Goal: Information Seeking & Learning: Learn about a topic

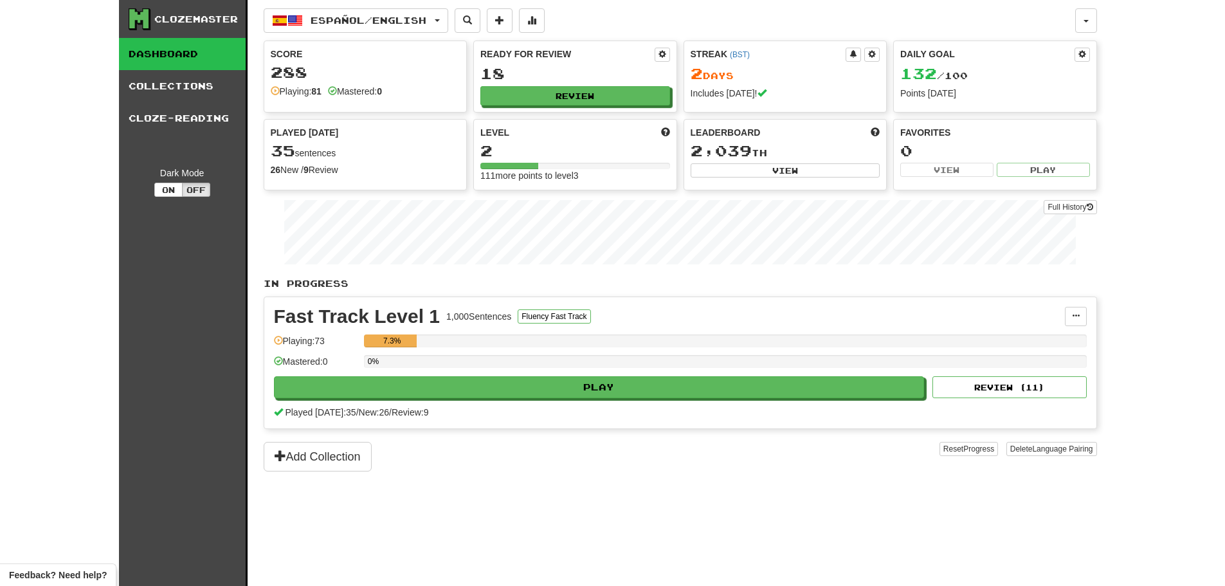
drag, startPoint x: 37, startPoint y: 62, endPoint x: 42, endPoint y: 50, distance: 13.5
click at [39, 68] on div "Clozemaster Dashboard Collections Cloze-Reading Dark Mode On Off Dashboard Coll…" at bounding box center [612, 293] width 1225 height 586
click at [644, 400] on div "Fast Track Level 1 1,000 Sentences Fluency Fast Track Manage Sentences Unpin fr…" at bounding box center [680, 362] width 832 height 131
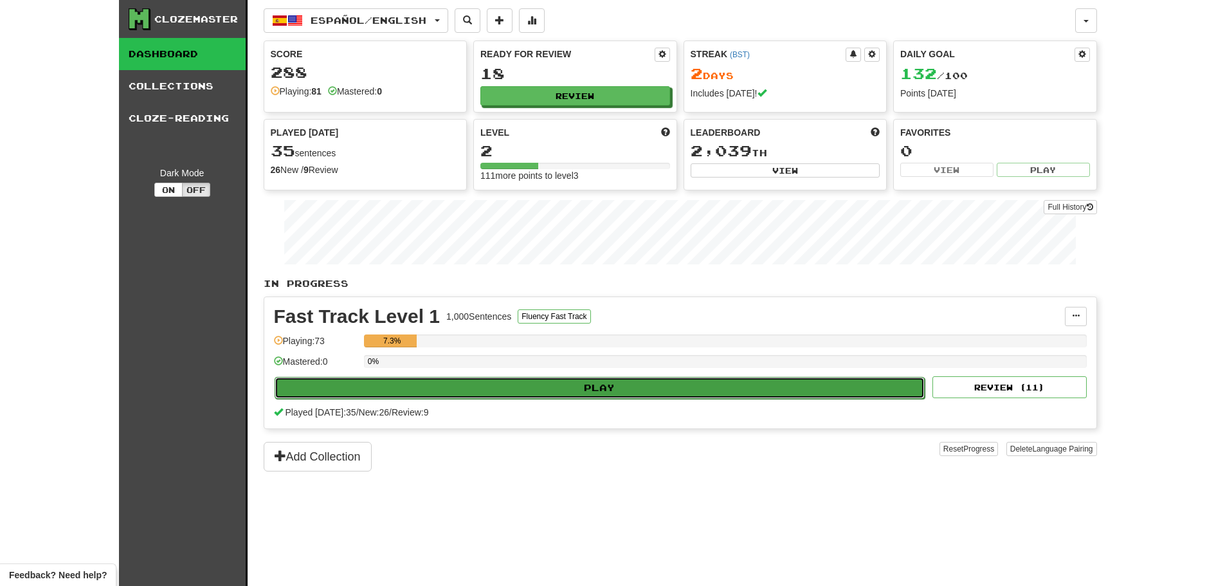
click at [648, 395] on button "Play" at bounding box center [600, 388] width 651 height 22
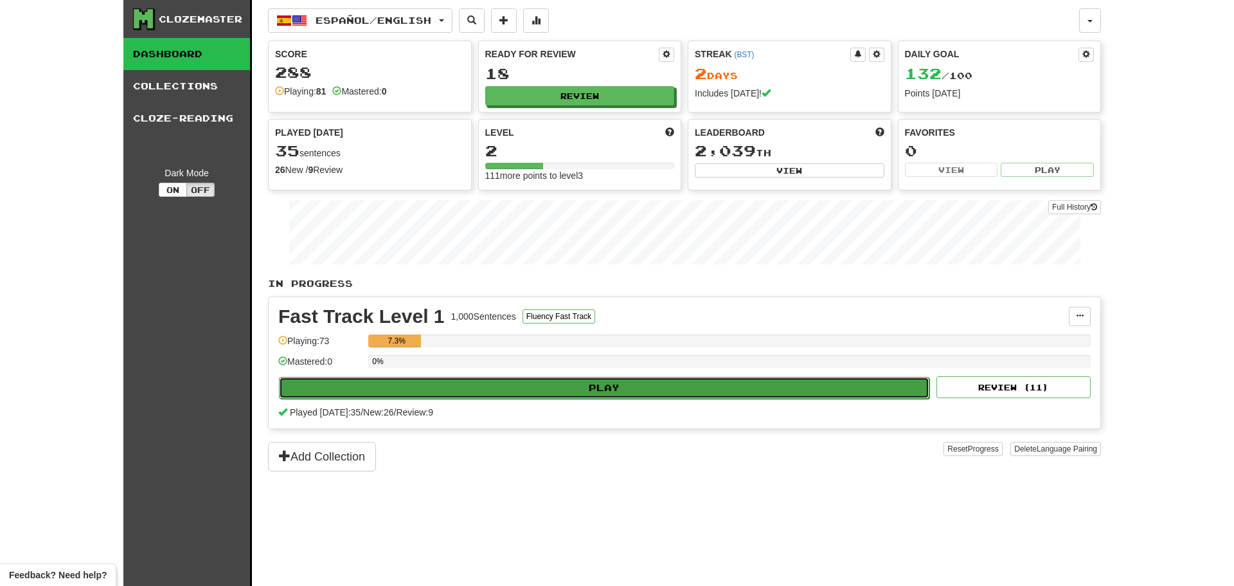
select select "********"
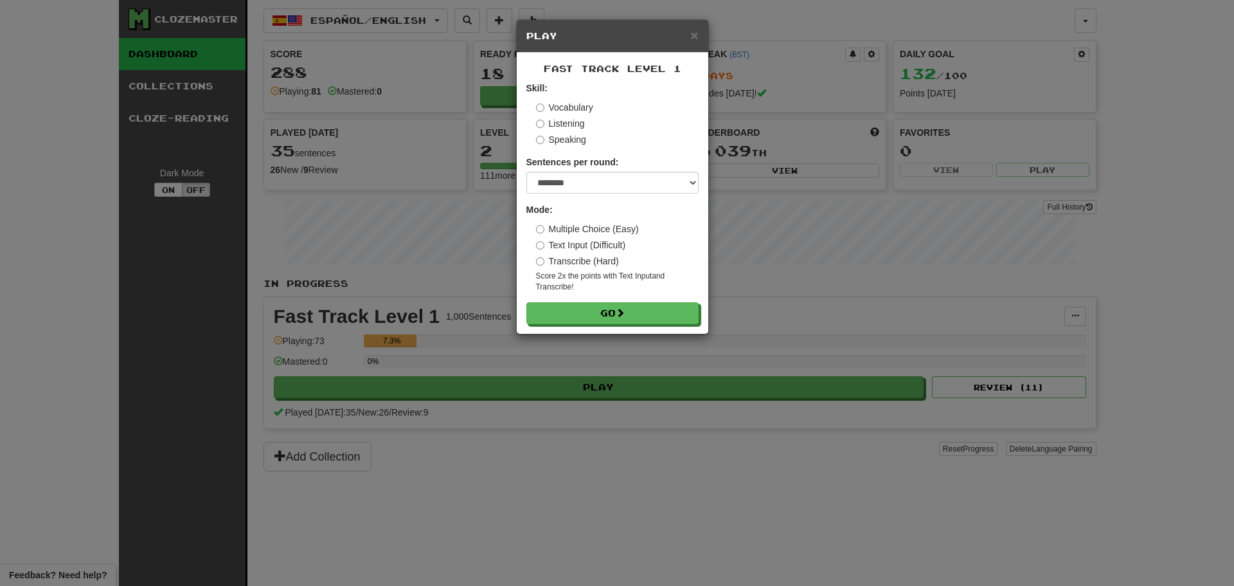
click at [554, 102] on label "Vocabulary" at bounding box center [564, 107] width 57 height 13
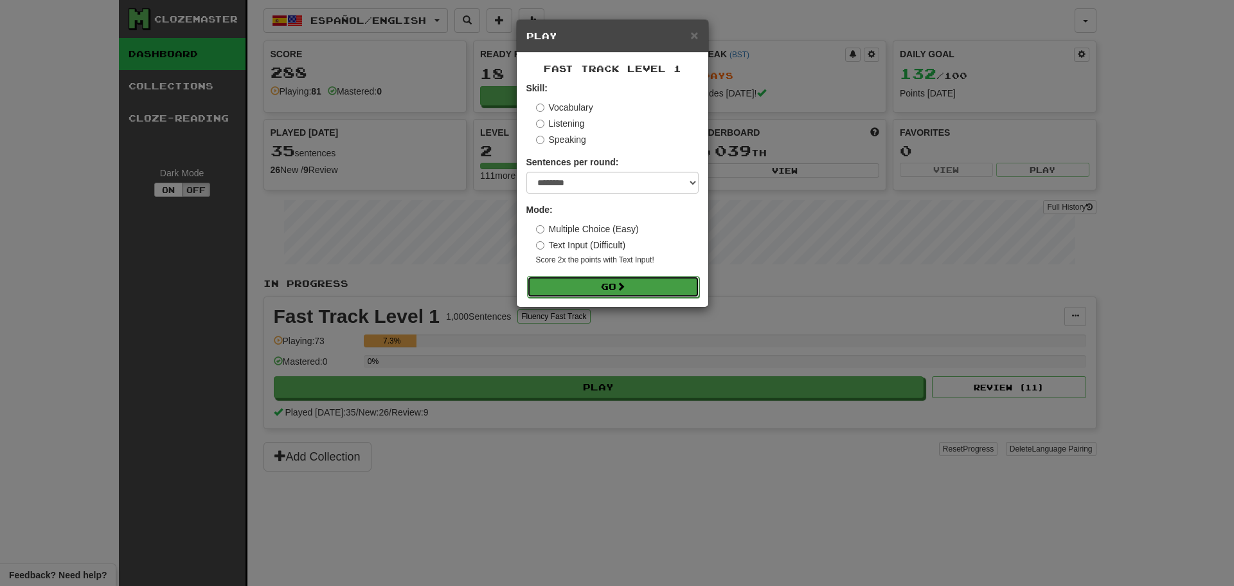
click at [619, 287] on span at bounding box center [621, 286] width 9 height 9
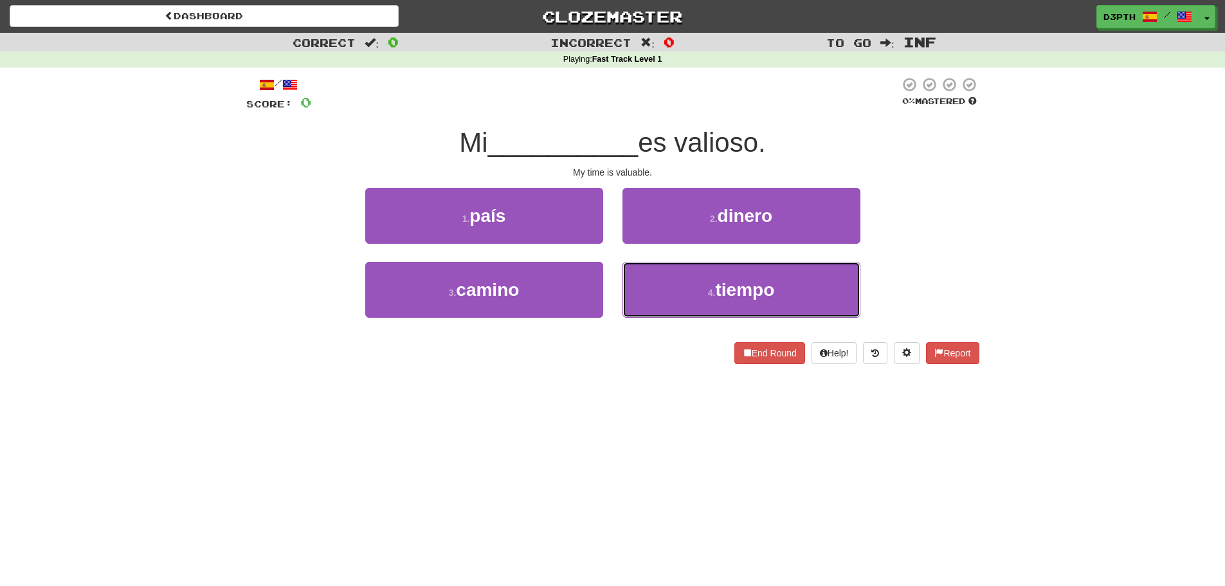
click at [694, 284] on button "4 . tiempo" at bounding box center [741, 290] width 238 height 56
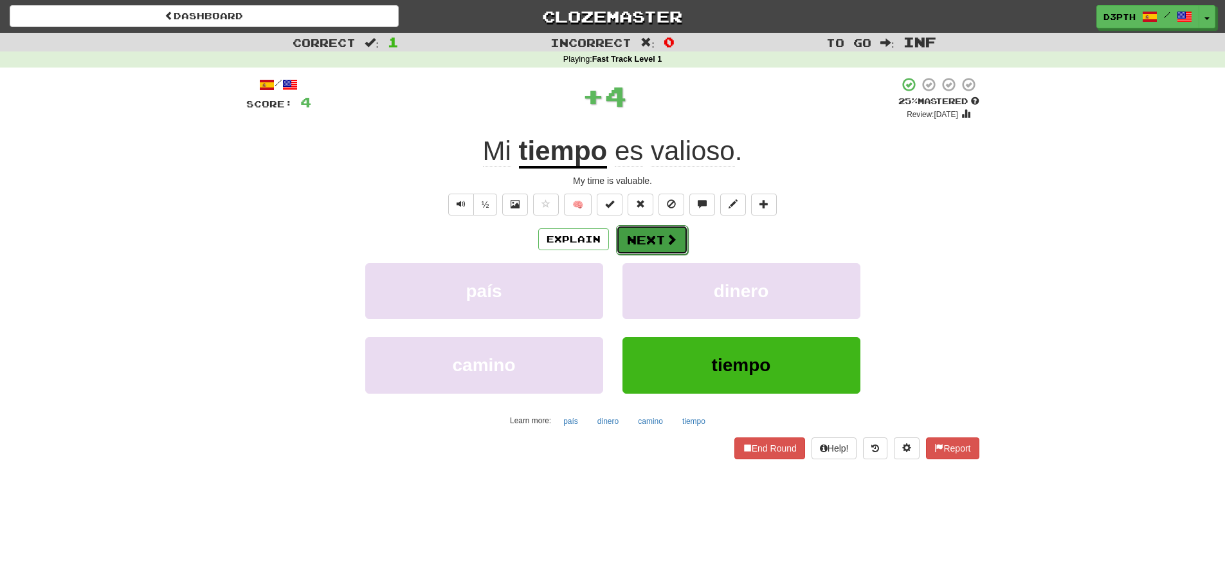
click at [642, 239] on button "Next" at bounding box center [652, 240] width 72 height 30
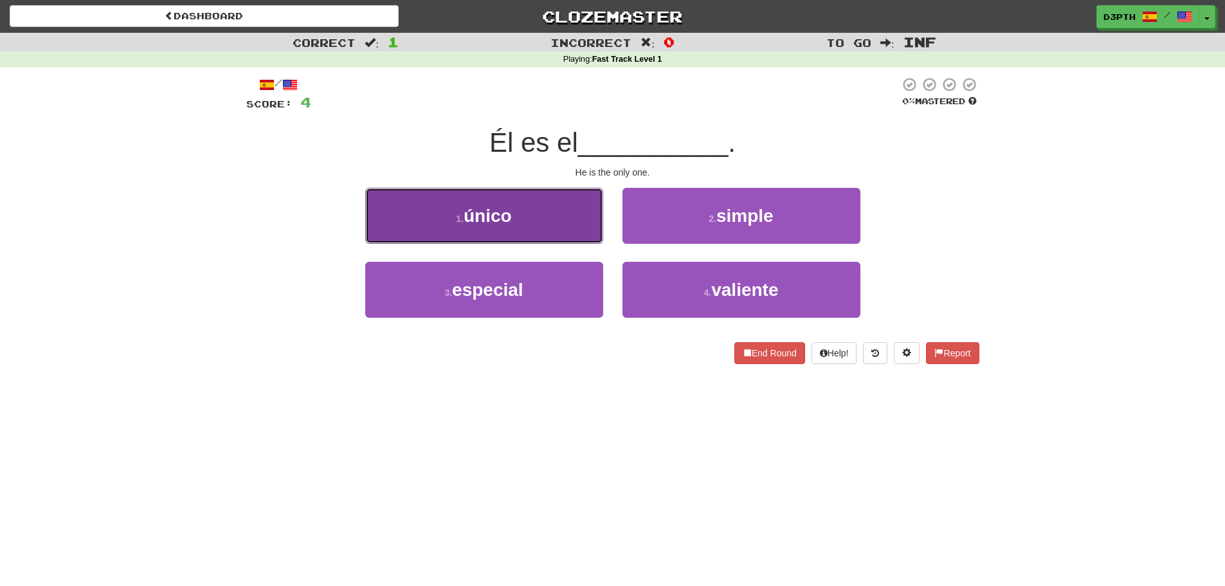
click at [536, 210] on button "1 . único" at bounding box center [484, 216] width 238 height 56
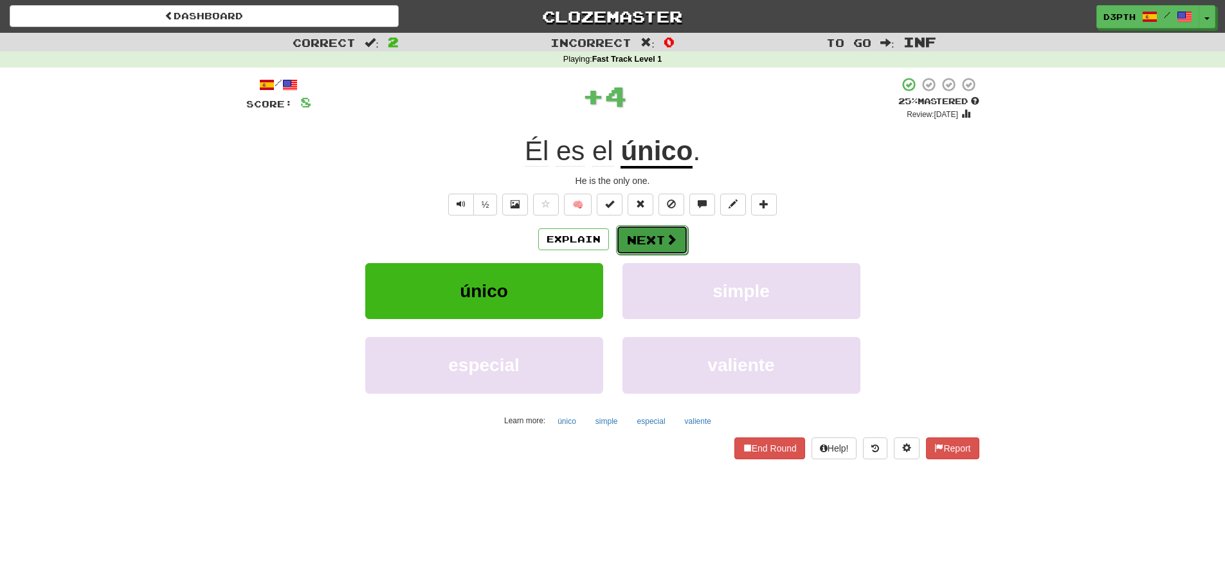
click at [656, 235] on button "Next" at bounding box center [652, 240] width 72 height 30
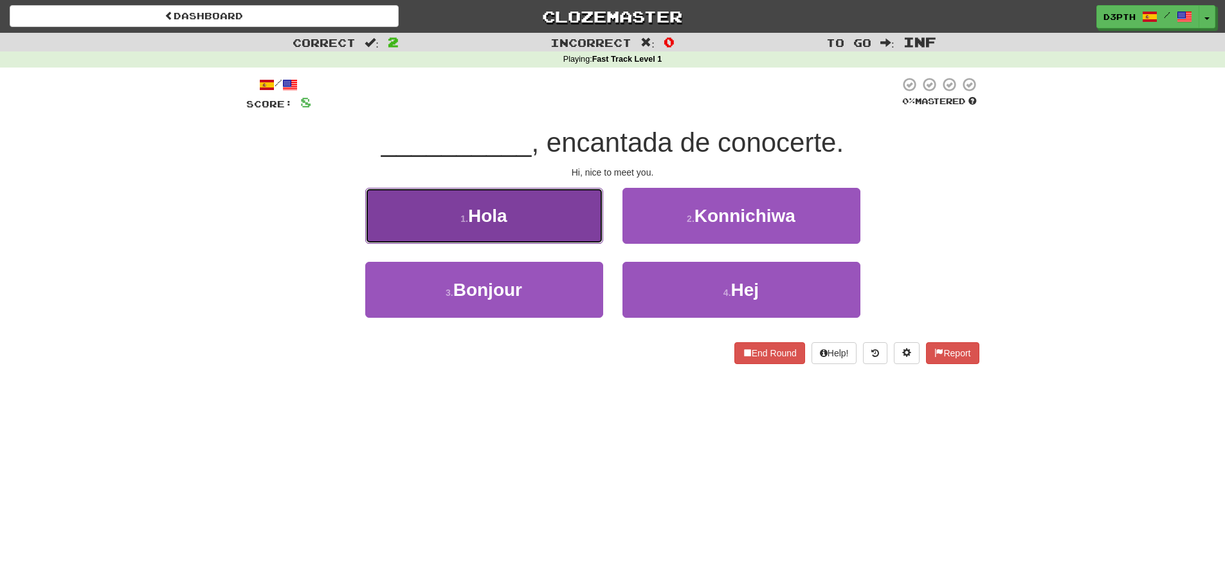
click at [507, 222] on span "Hola" at bounding box center [487, 216] width 39 height 20
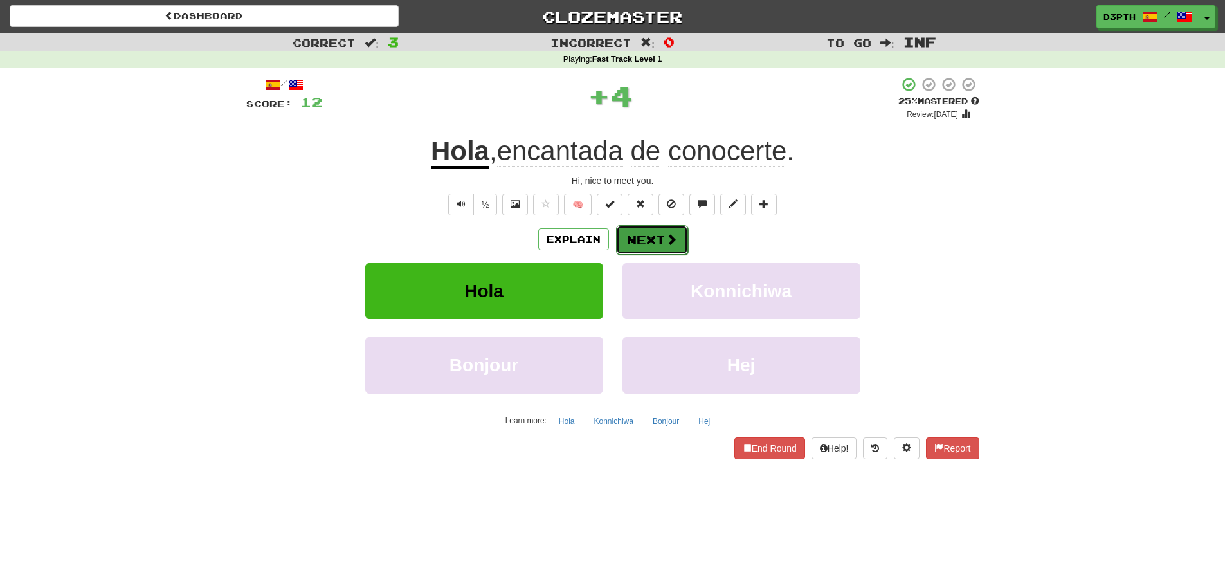
click at [640, 234] on button "Next" at bounding box center [652, 240] width 72 height 30
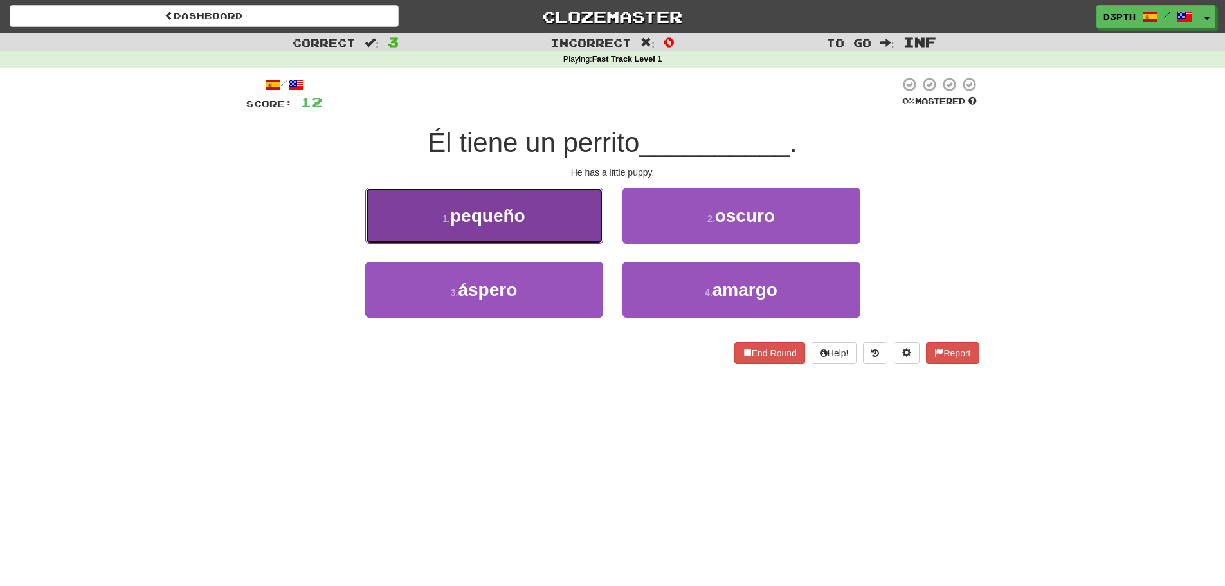
click at [519, 232] on button "1 . pequeño" at bounding box center [484, 216] width 238 height 56
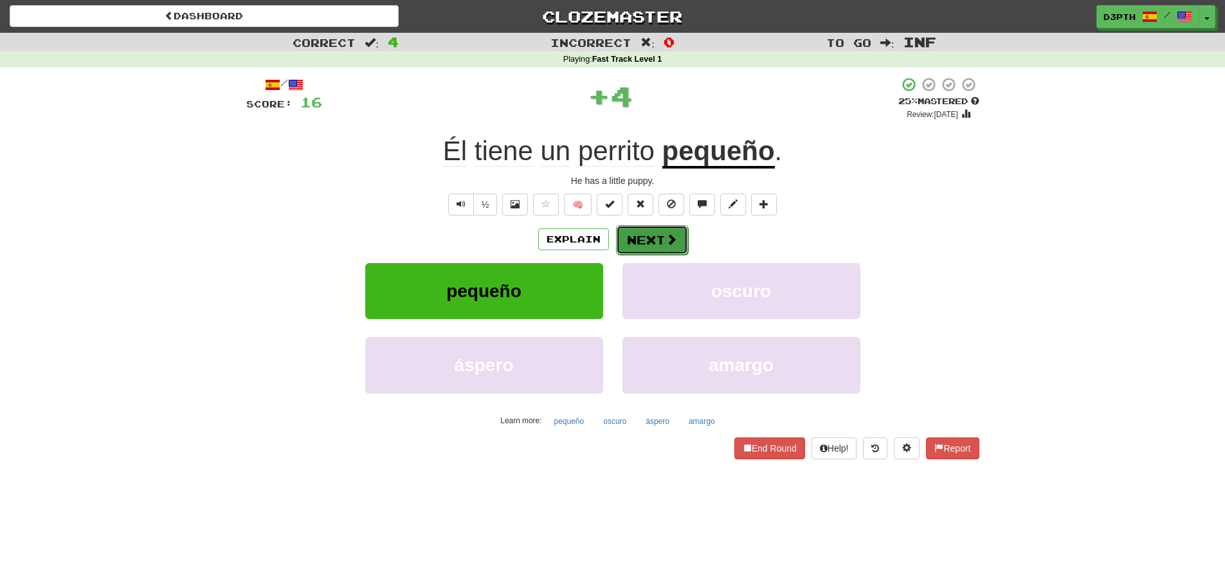
click at [646, 244] on button "Next" at bounding box center [652, 240] width 72 height 30
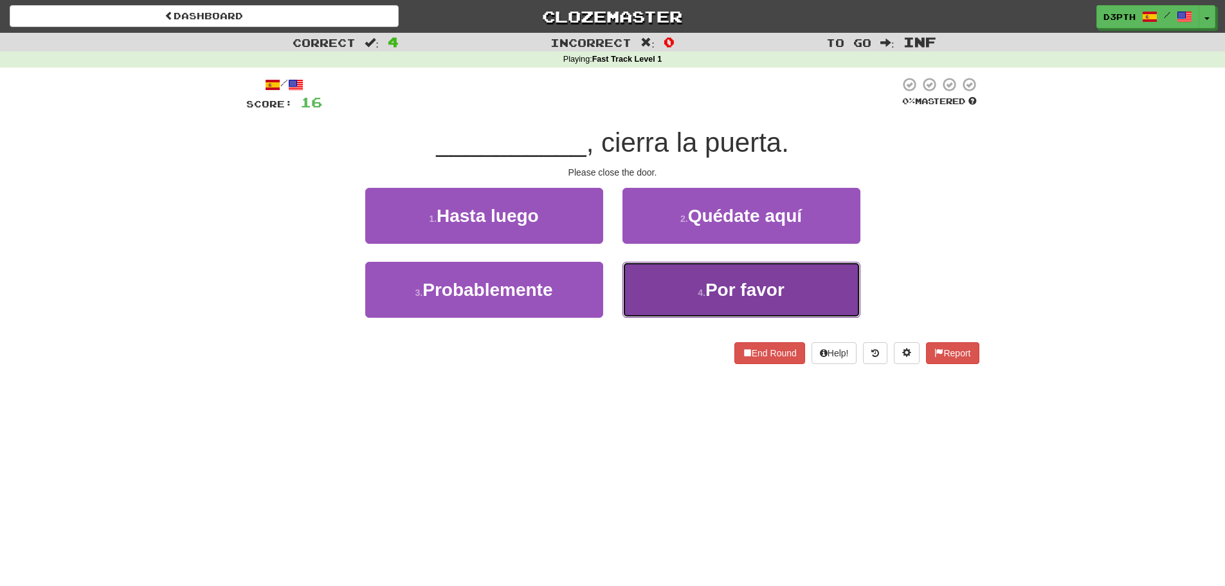
click at [683, 284] on button "4 . Por favor" at bounding box center [741, 290] width 238 height 56
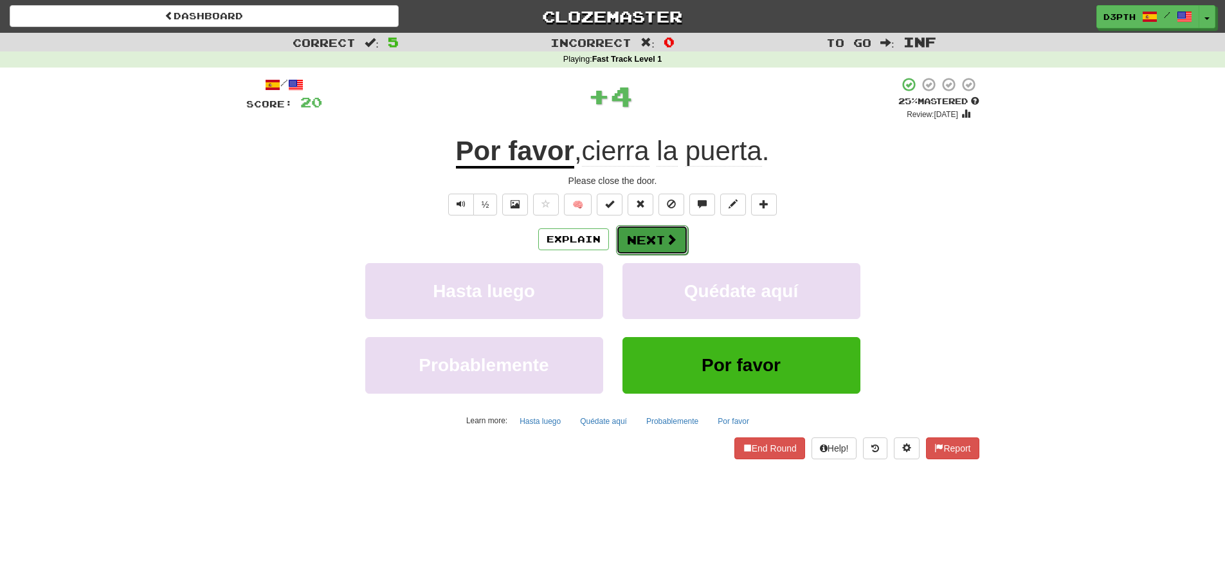
click at [636, 239] on button "Next" at bounding box center [652, 240] width 72 height 30
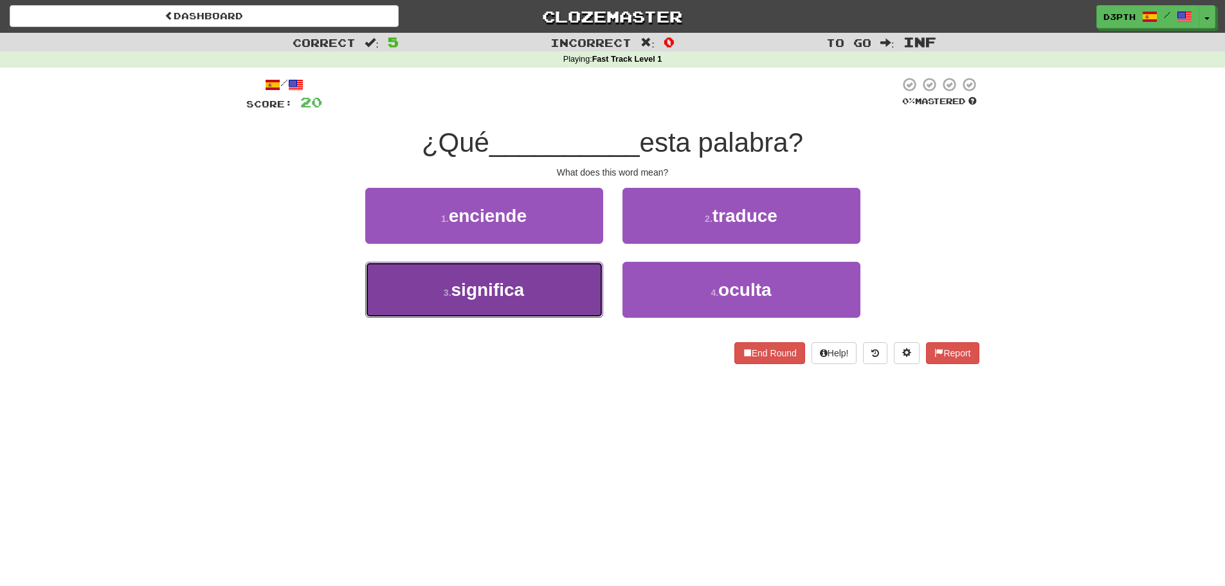
click at [517, 288] on span "significa" at bounding box center [487, 290] width 73 height 20
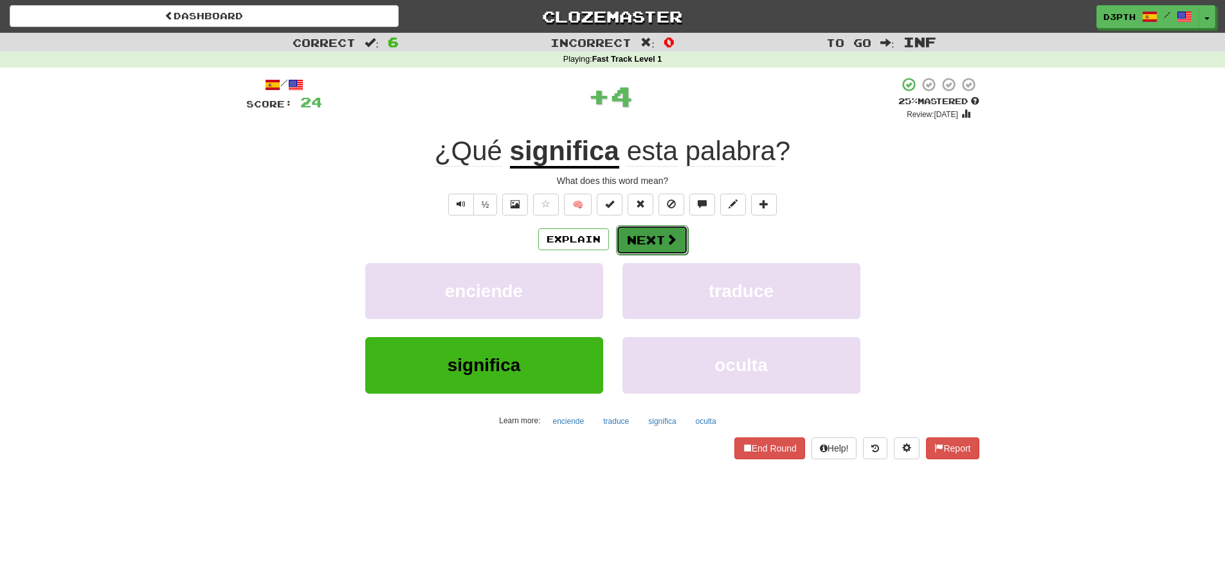
click at [643, 237] on button "Next" at bounding box center [652, 240] width 72 height 30
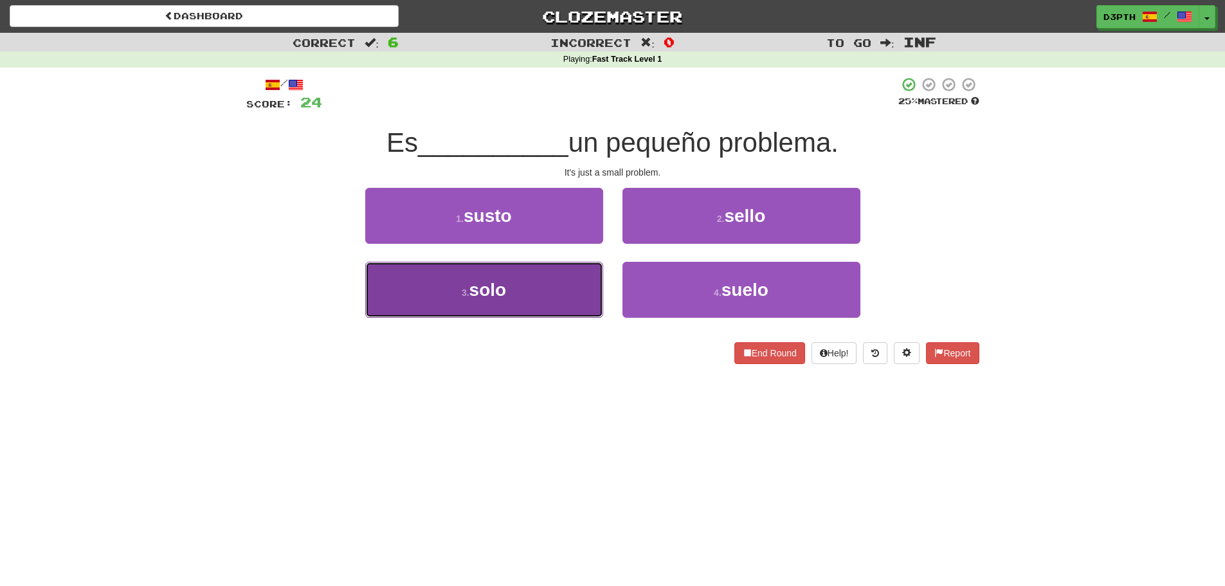
click at [490, 287] on span "solo" at bounding box center [487, 290] width 37 height 20
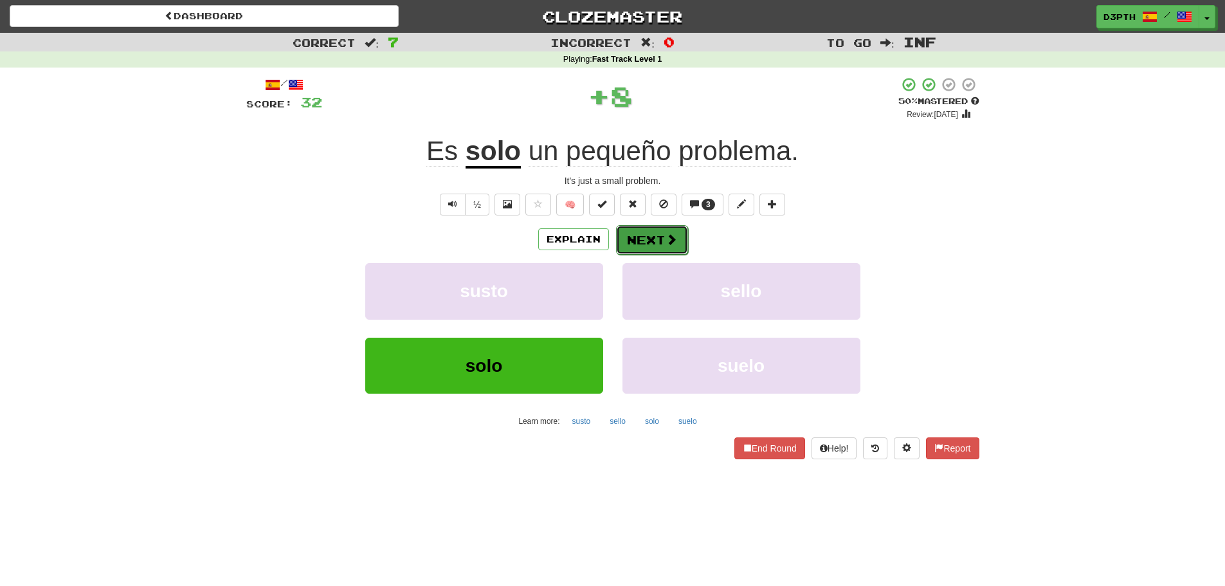
click at [665, 235] on span at bounding box center [671, 239] width 12 height 12
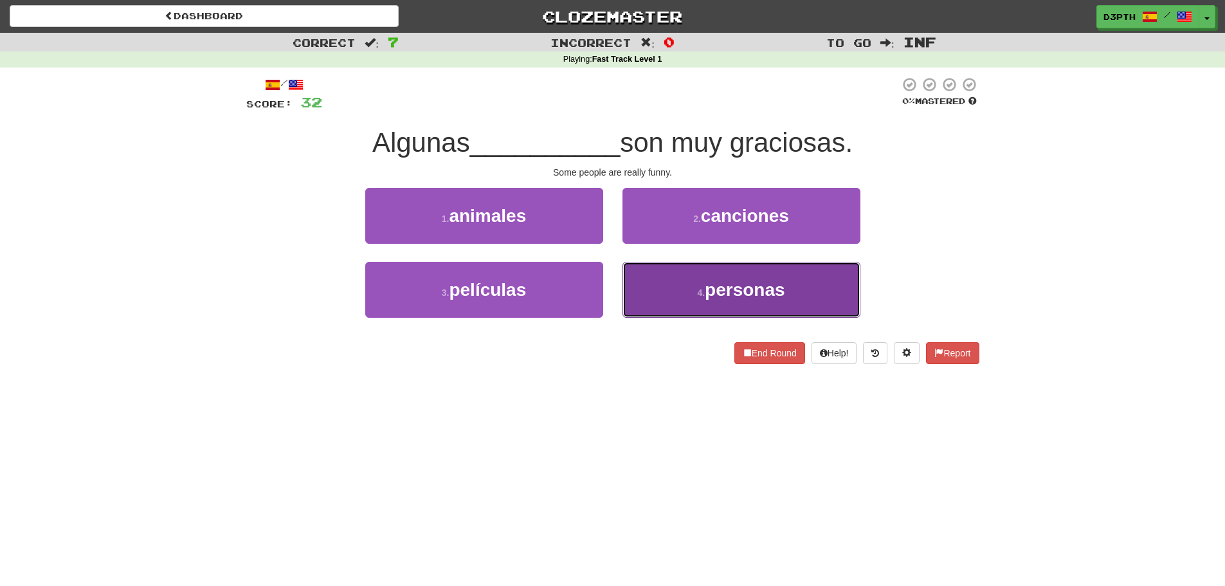
click at [656, 282] on button "4 . personas" at bounding box center [741, 290] width 238 height 56
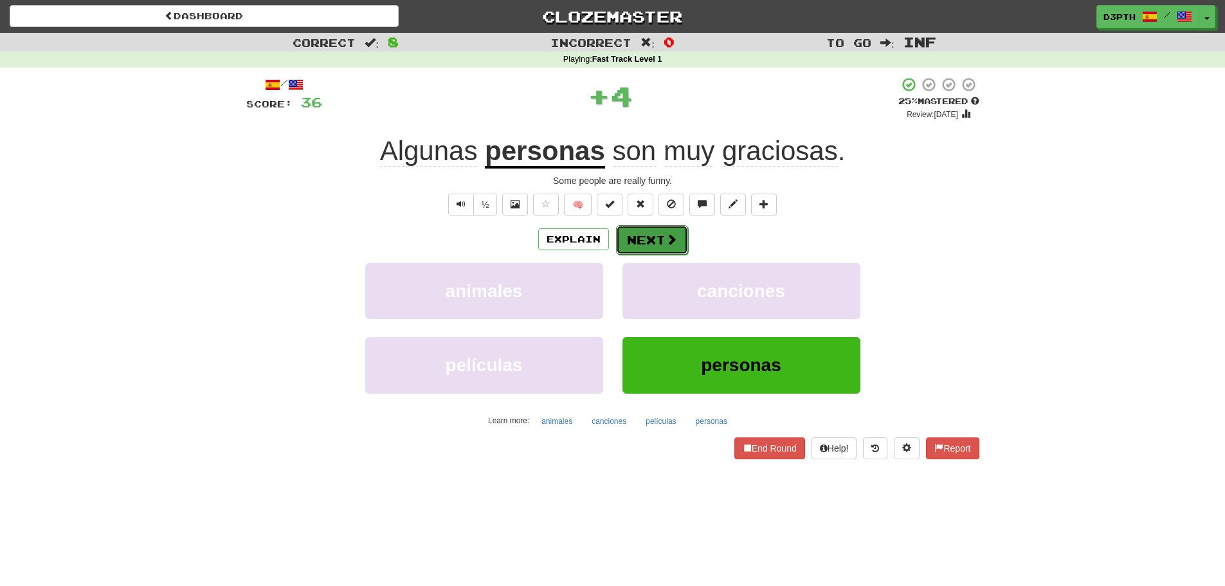
click at [626, 226] on button "Next" at bounding box center [652, 240] width 72 height 30
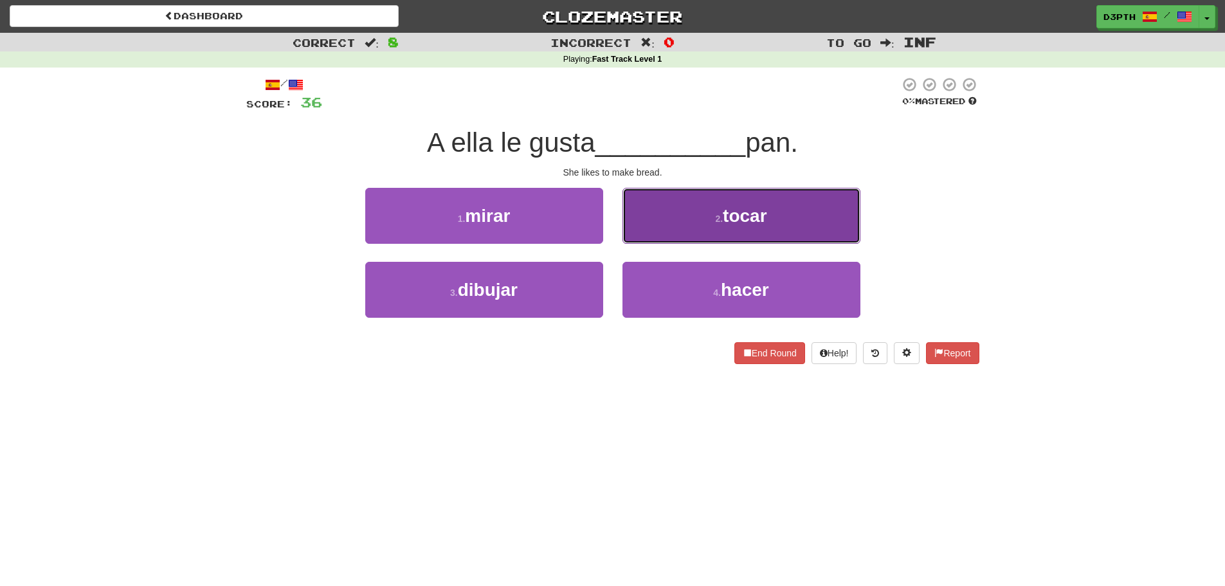
click at [716, 217] on button "2 . tocar" at bounding box center [741, 216] width 238 height 56
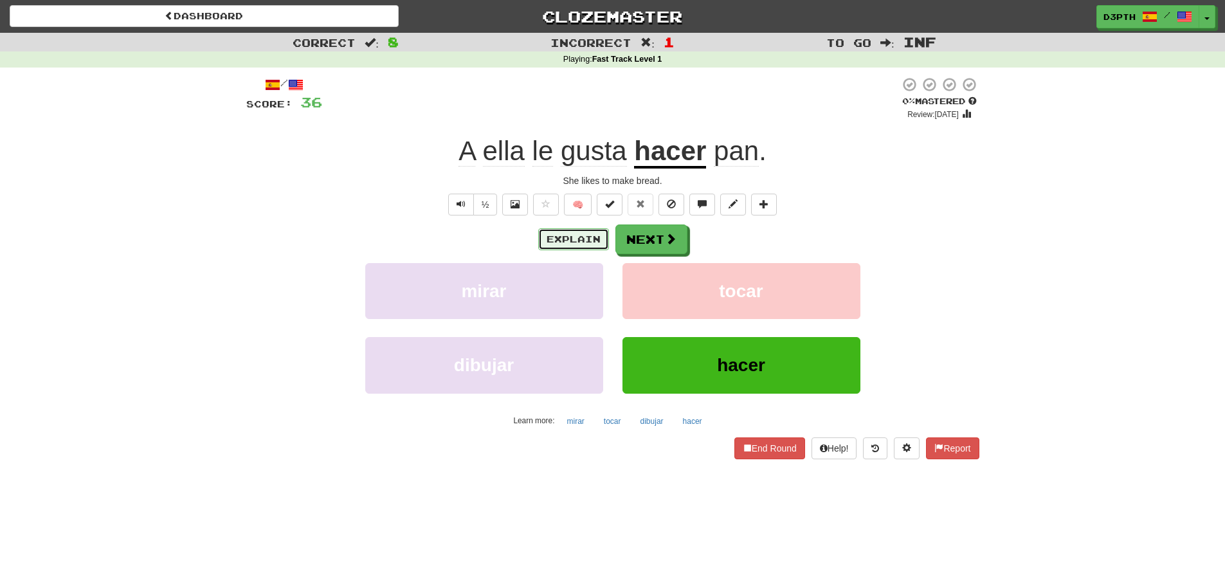
click at [577, 246] on button "Explain" at bounding box center [573, 239] width 71 height 22
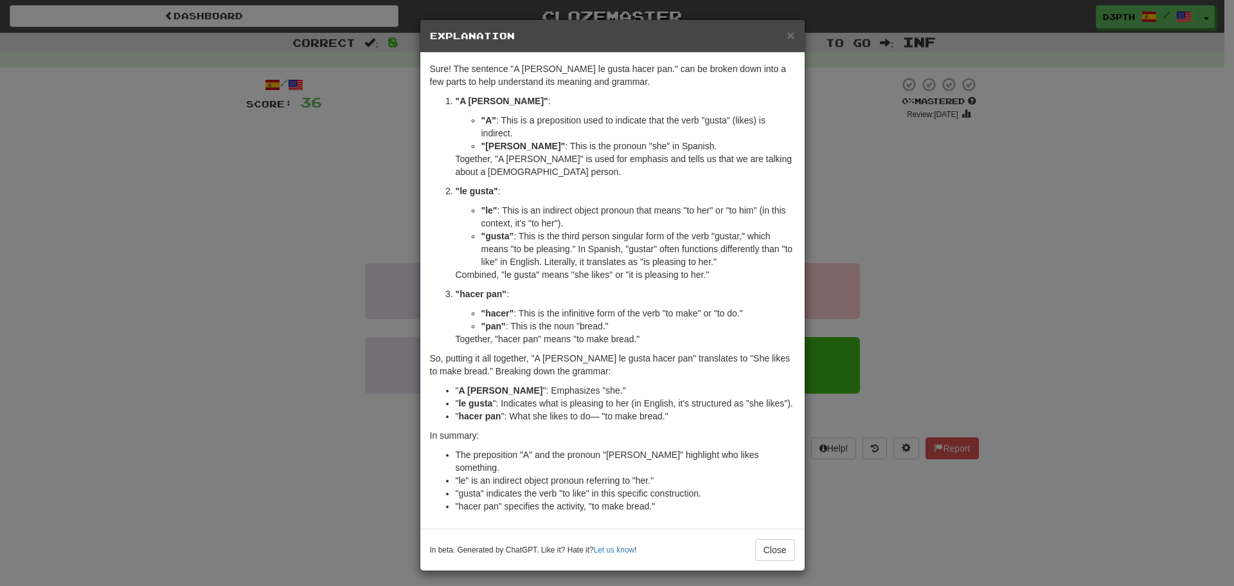
click at [869, 305] on div "× Explanation Sure! The sentence "A ella le gusta hacer pan." can be broken dow…" at bounding box center [617, 293] width 1234 height 586
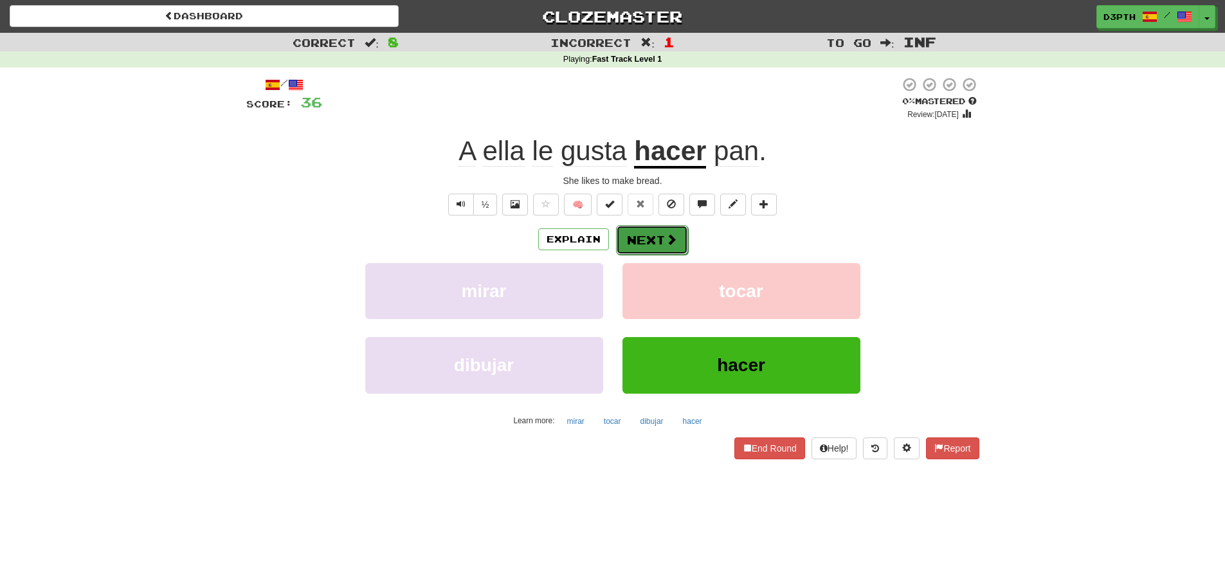
click at [671, 245] on span at bounding box center [671, 239] width 12 height 12
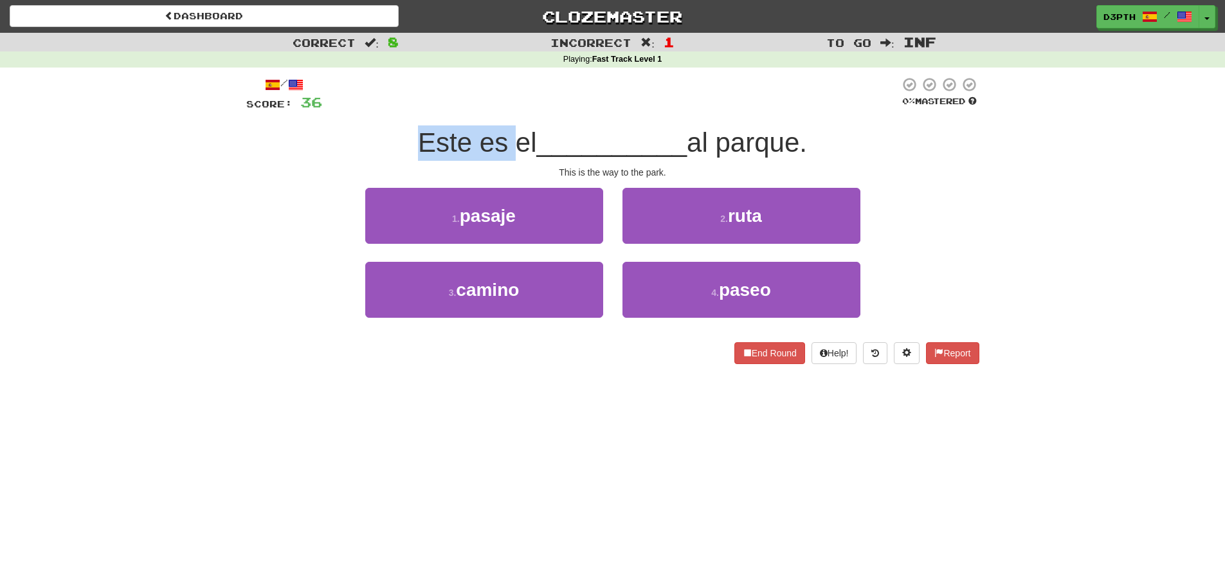
drag, startPoint x: 407, startPoint y: 136, endPoint x: 514, endPoint y: 141, distance: 106.8
click at [510, 141] on div "Este es el __________ al parque." at bounding box center [612, 142] width 733 height 35
click at [532, 141] on span "Este es el" at bounding box center [477, 142] width 118 height 30
click at [515, 146] on span "Este es el" at bounding box center [477, 142] width 118 height 30
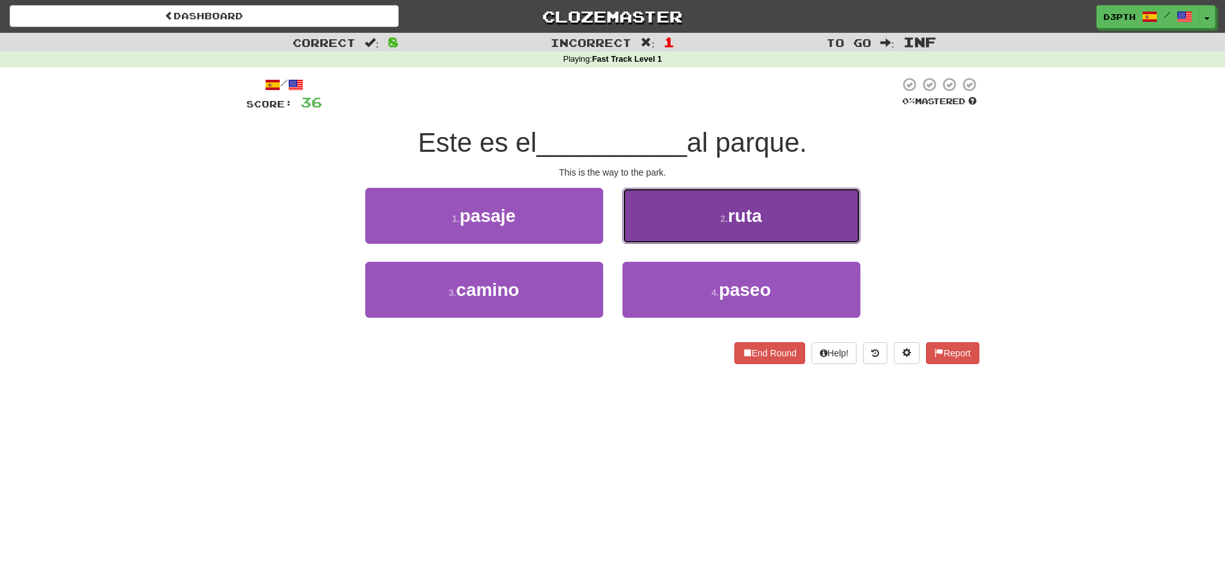
click at [731, 212] on span "ruta" at bounding box center [745, 216] width 34 height 20
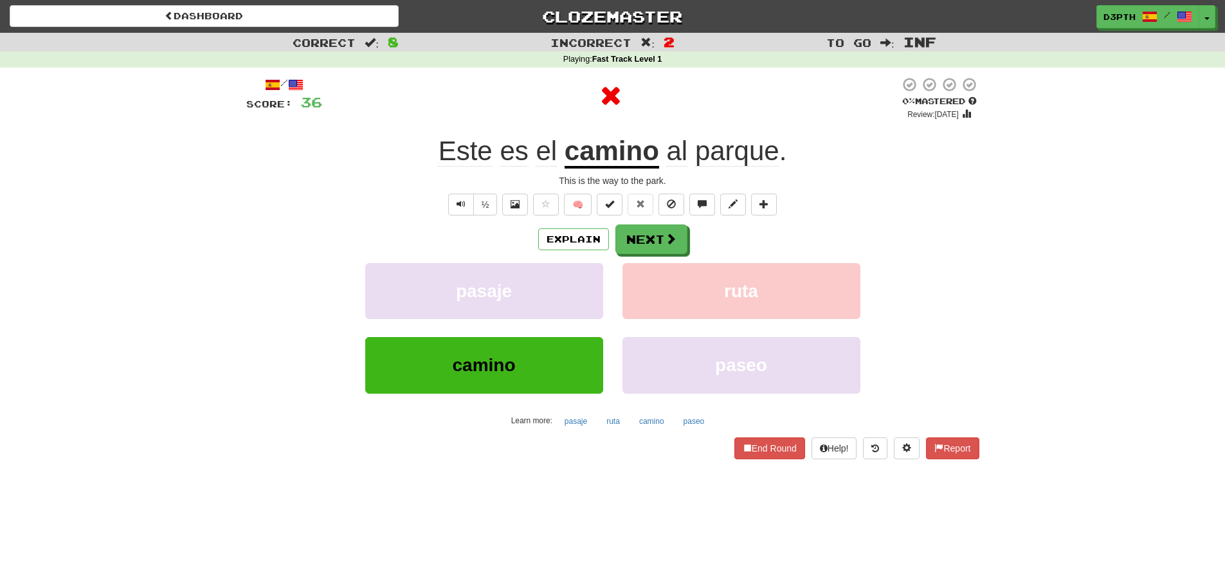
click at [598, 158] on u "camino" at bounding box center [611, 152] width 95 height 33
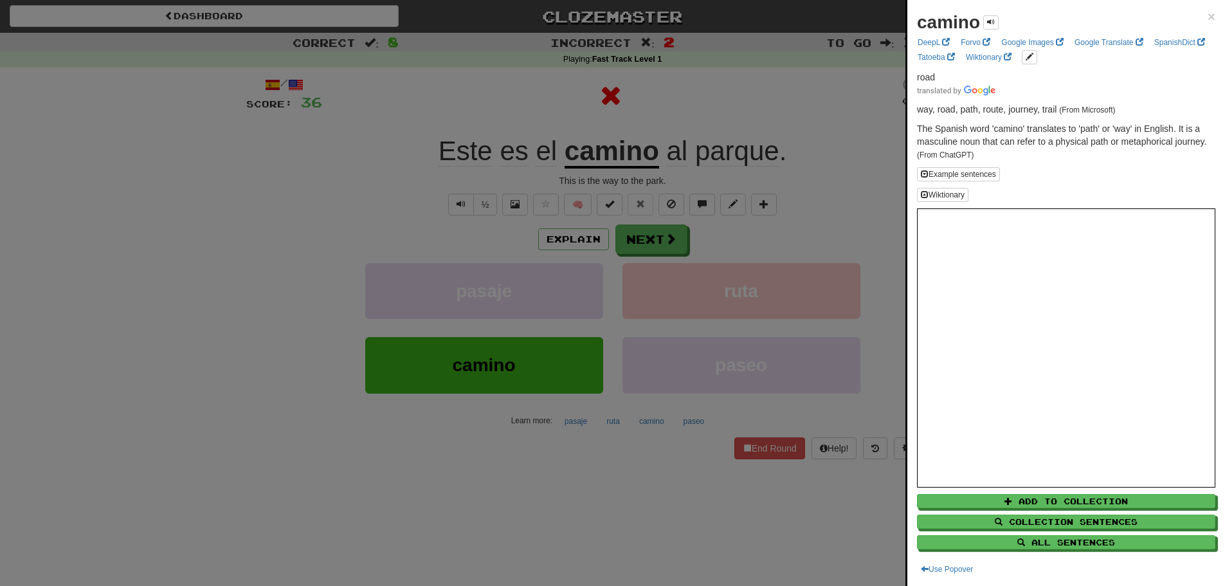
click at [762, 172] on div at bounding box center [612, 293] width 1225 height 586
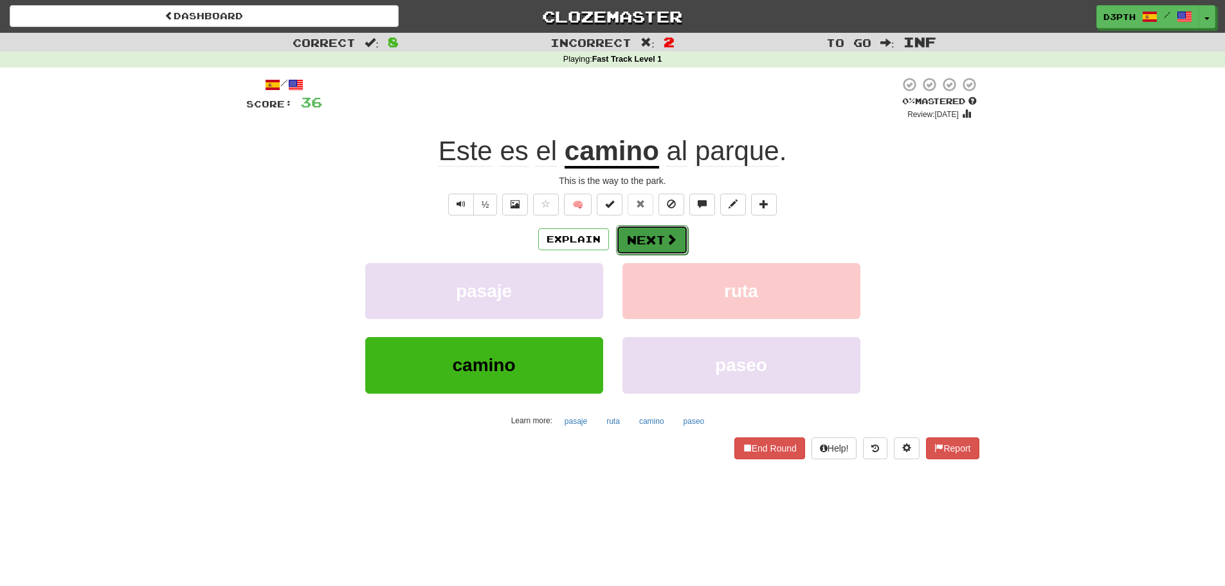
click at [644, 240] on button "Next" at bounding box center [652, 240] width 72 height 30
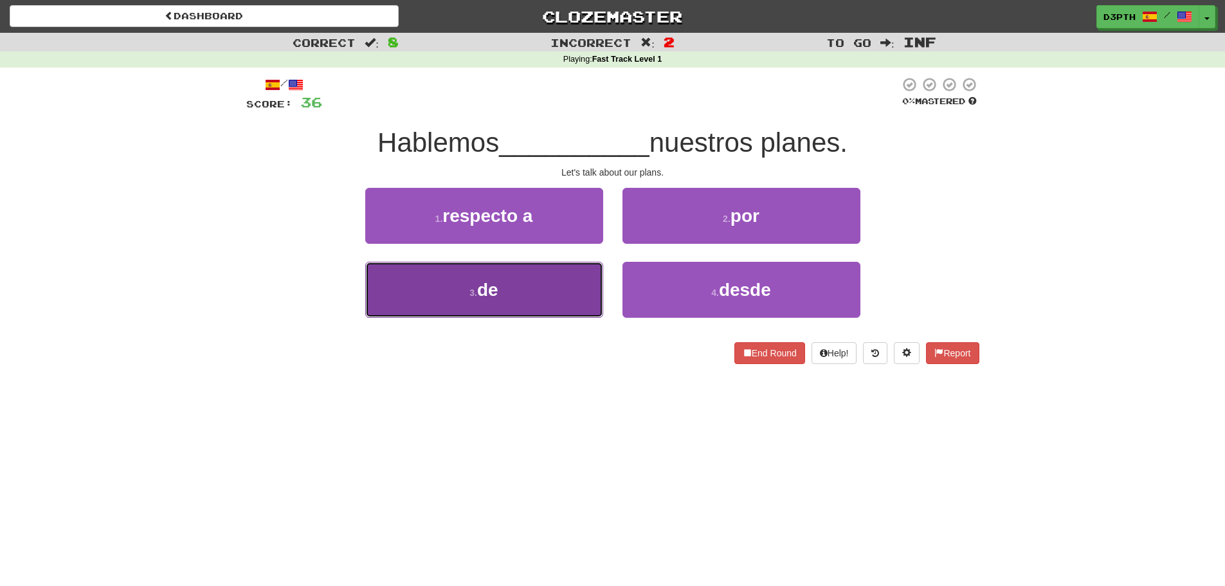
click at [557, 280] on button "3 . de" at bounding box center [484, 290] width 238 height 56
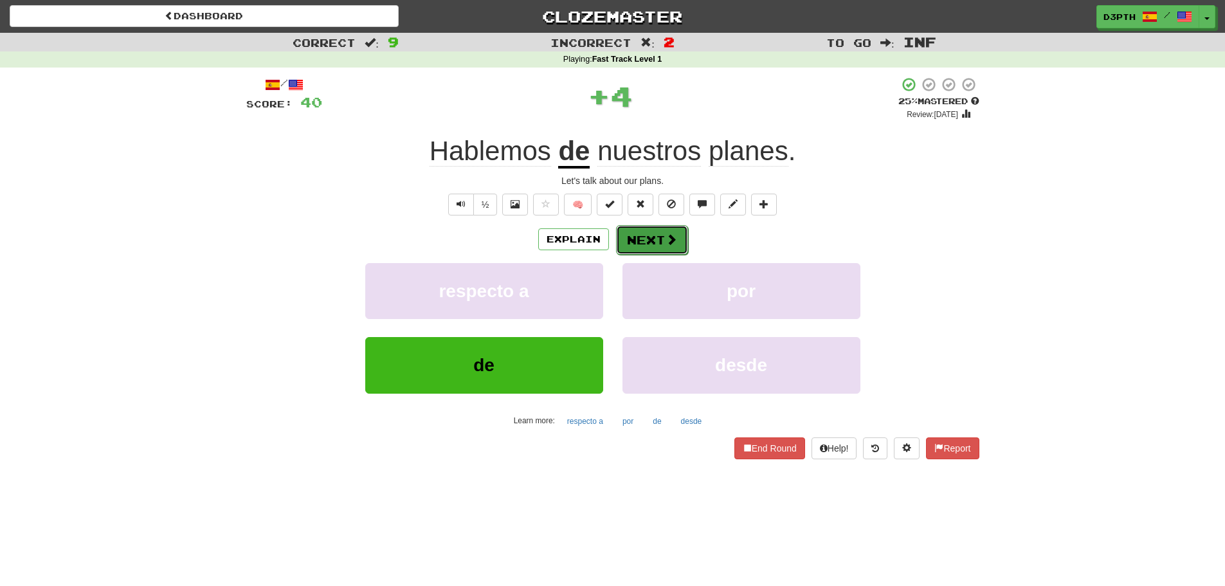
click at [642, 235] on button "Next" at bounding box center [652, 240] width 72 height 30
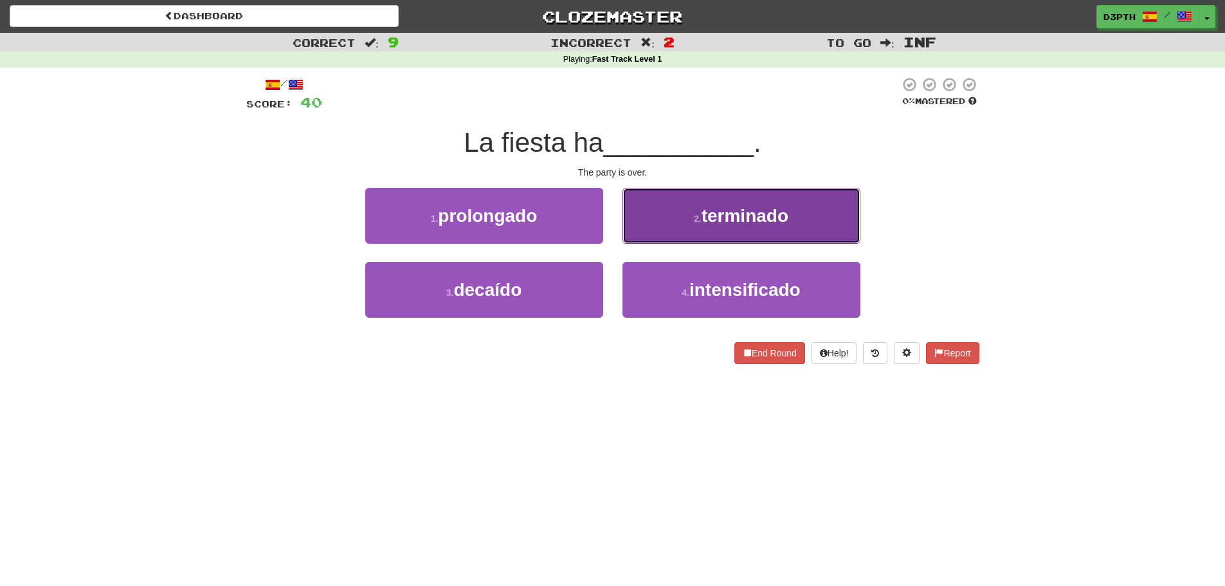
click at [701, 224] on button "2 . terminado" at bounding box center [741, 216] width 238 height 56
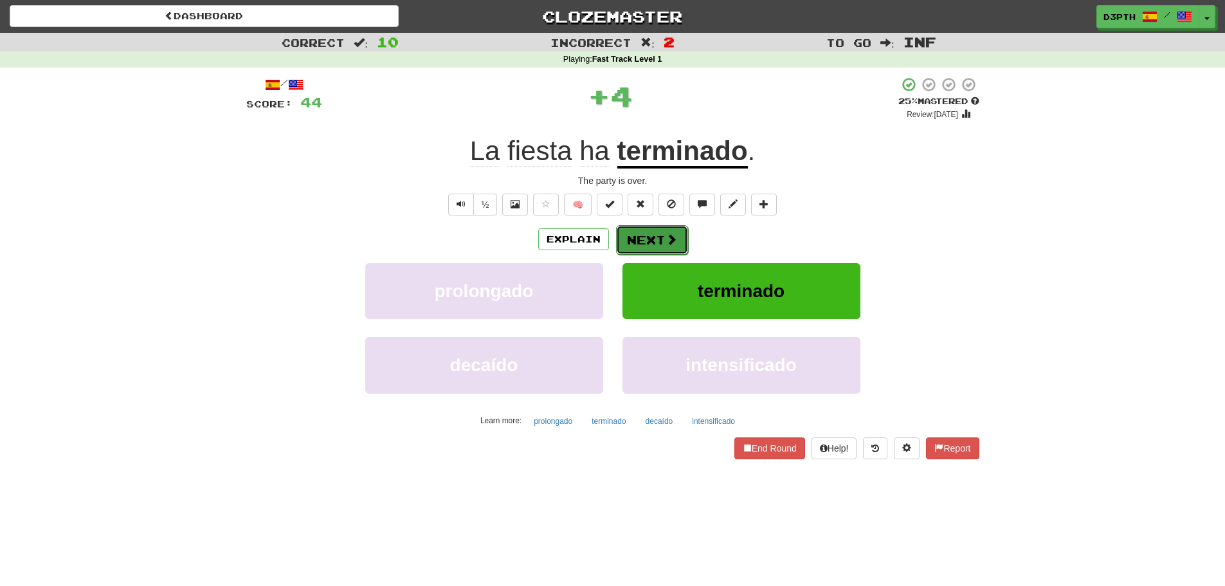
click at [642, 231] on button "Next" at bounding box center [652, 240] width 72 height 30
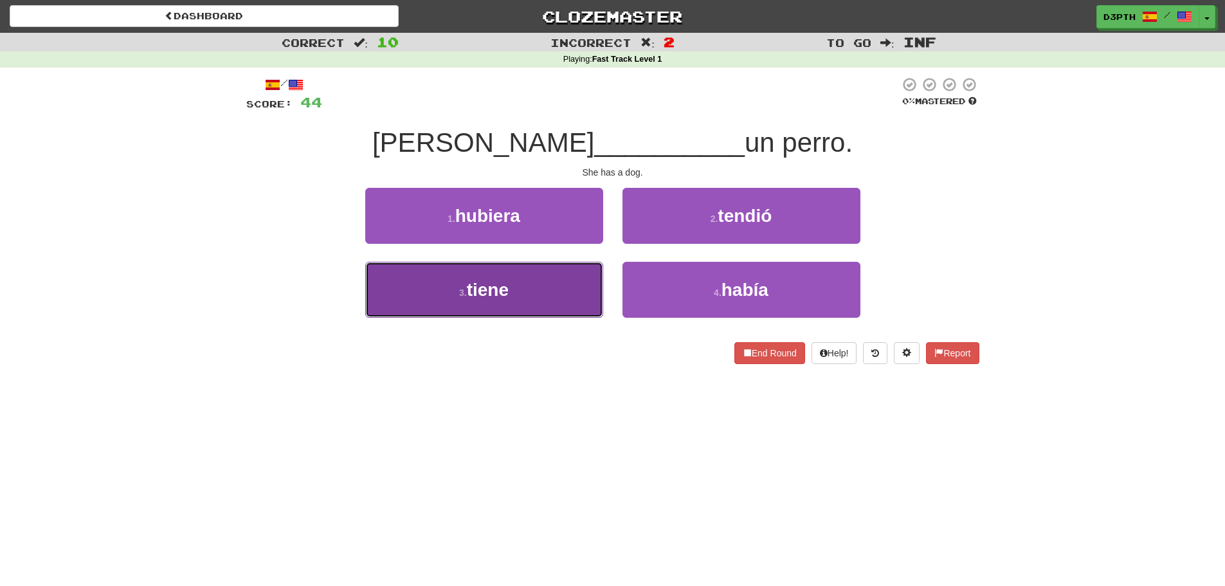
click at [575, 284] on button "3 . tiene" at bounding box center [484, 290] width 238 height 56
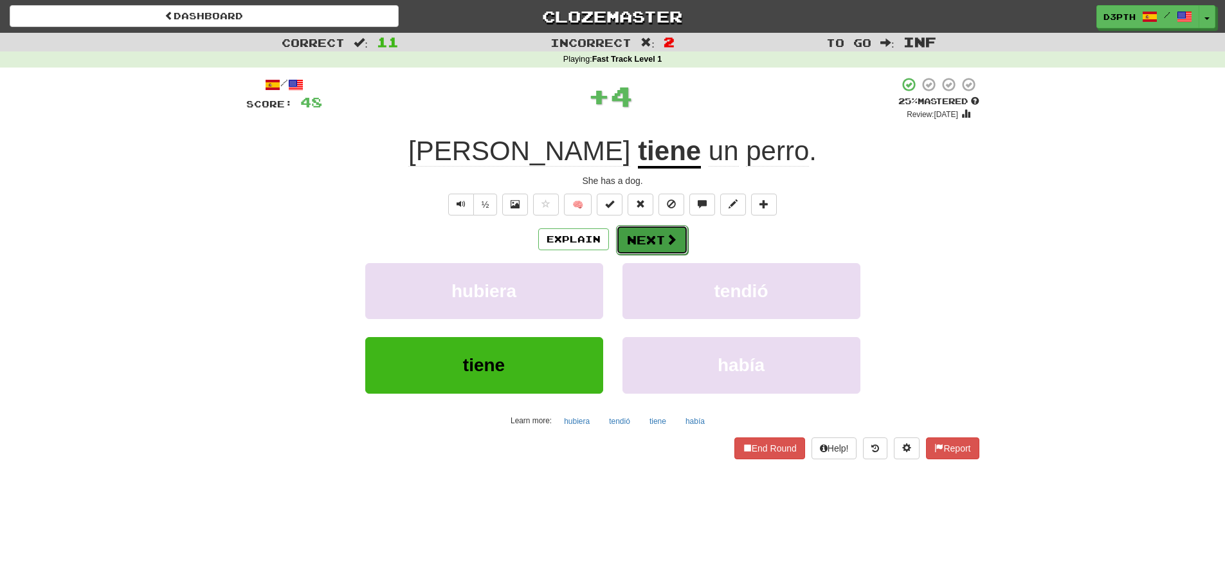
click at [654, 236] on button "Next" at bounding box center [652, 240] width 72 height 30
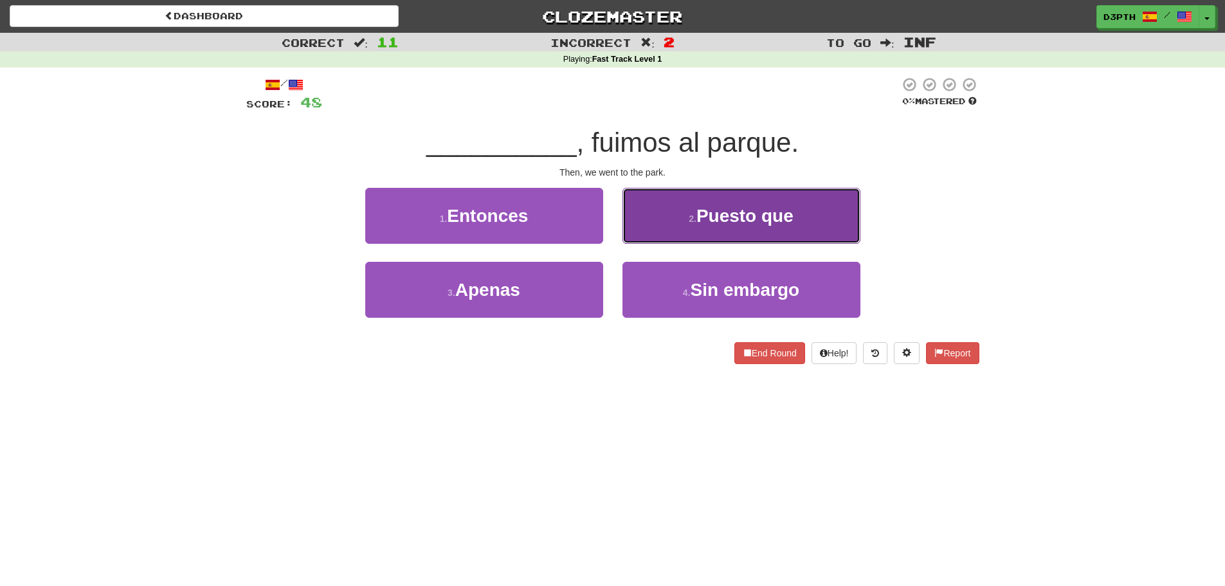
click at [696, 221] on small "2 ." at bounding box center [693, 218] width 8 height 10
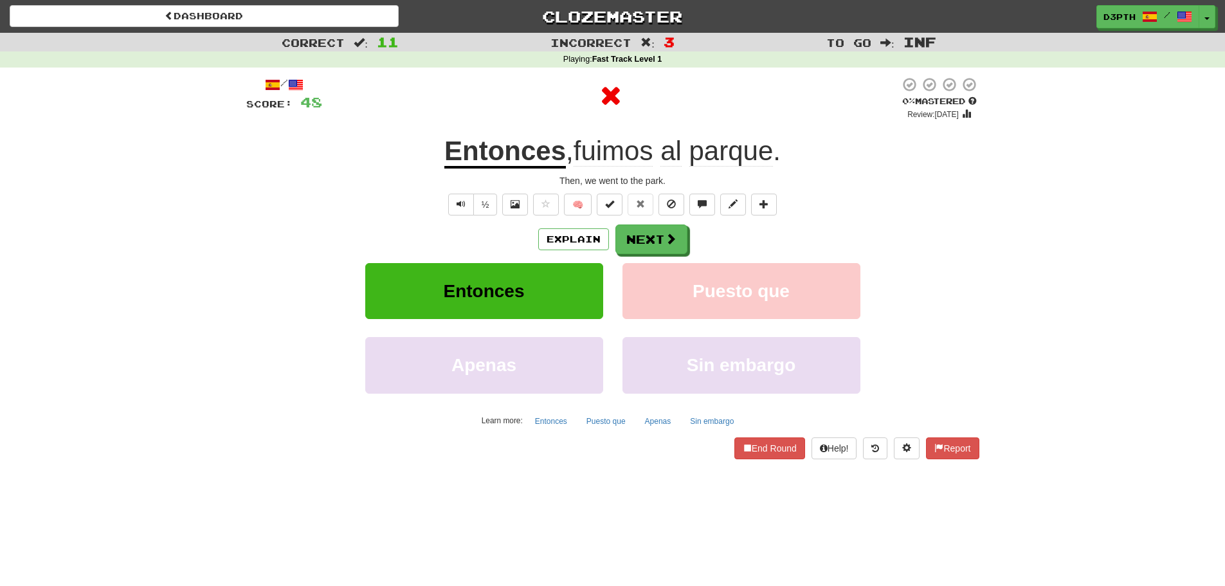
click at [514, 159] on u "Entonces" at bounding box center [505, 152] width 122 height 33
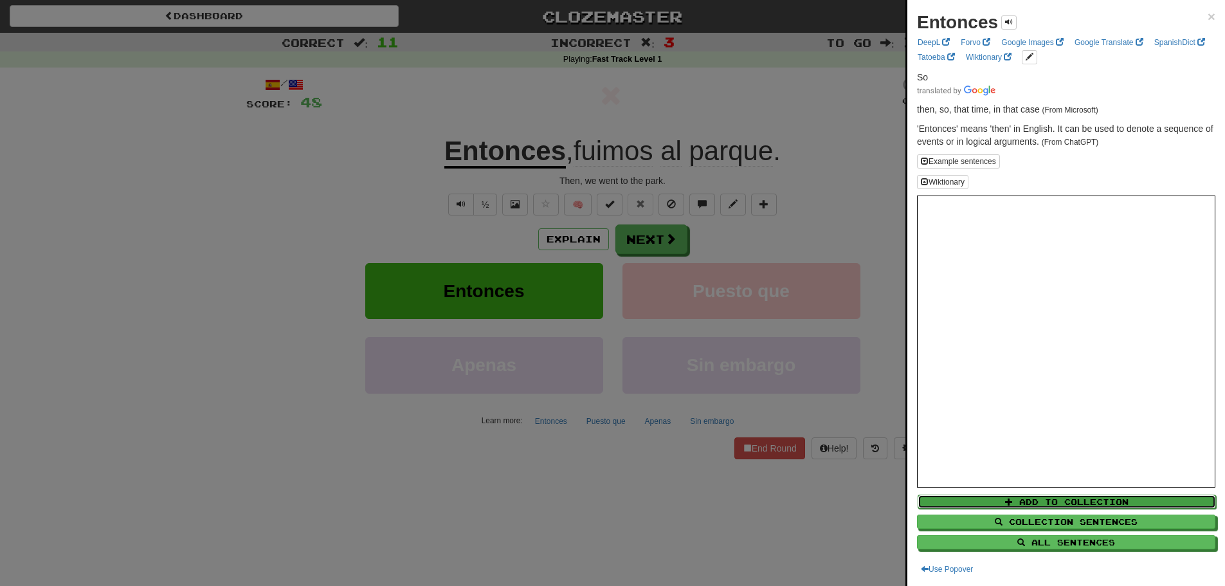
click at [1071, 503] on button "Add to Collection" at bounding box center [1066, 501] width 298 height 14
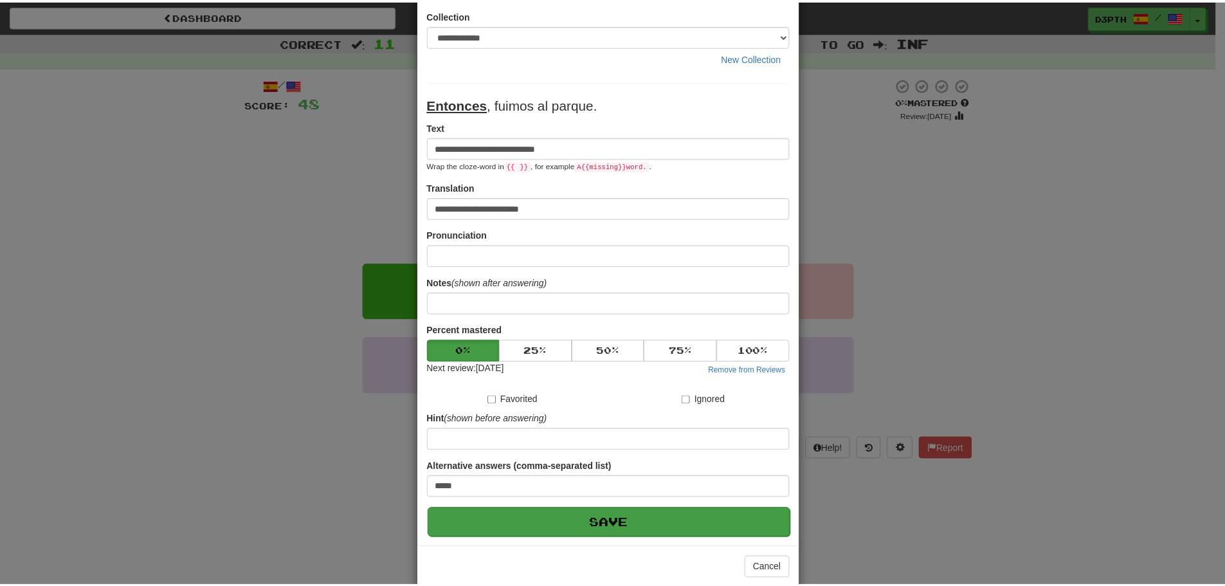
scroll to position [77, 0]
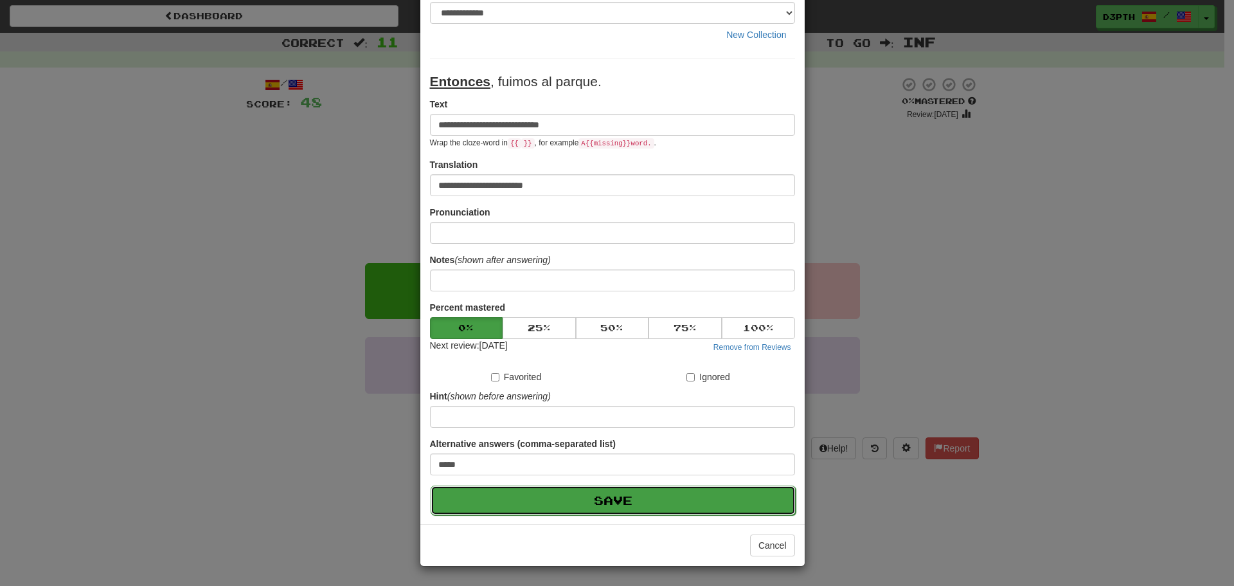
drag, startPoint x: 647, startPoint y: 492, endPoint x: 648, endPoint y: 504, distance: 11.6
click at [649, 500] on button "Save" at bounding box center [613, 500] width 365 height 30
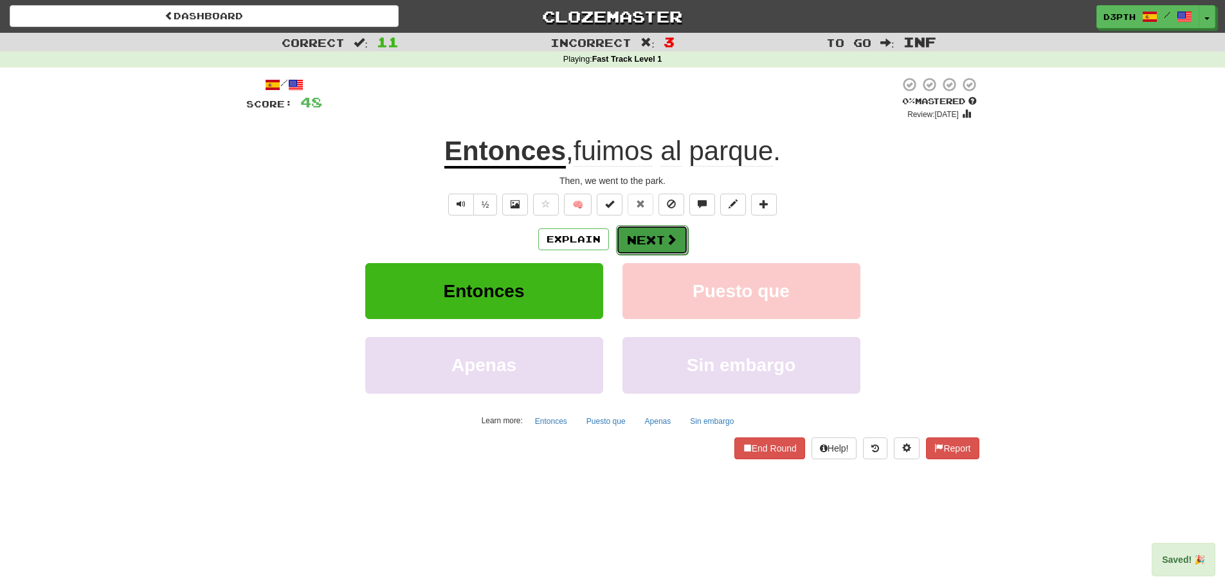
click at [634, 246] on button "Next" at bounding box center [652, 240] width 72 height 30
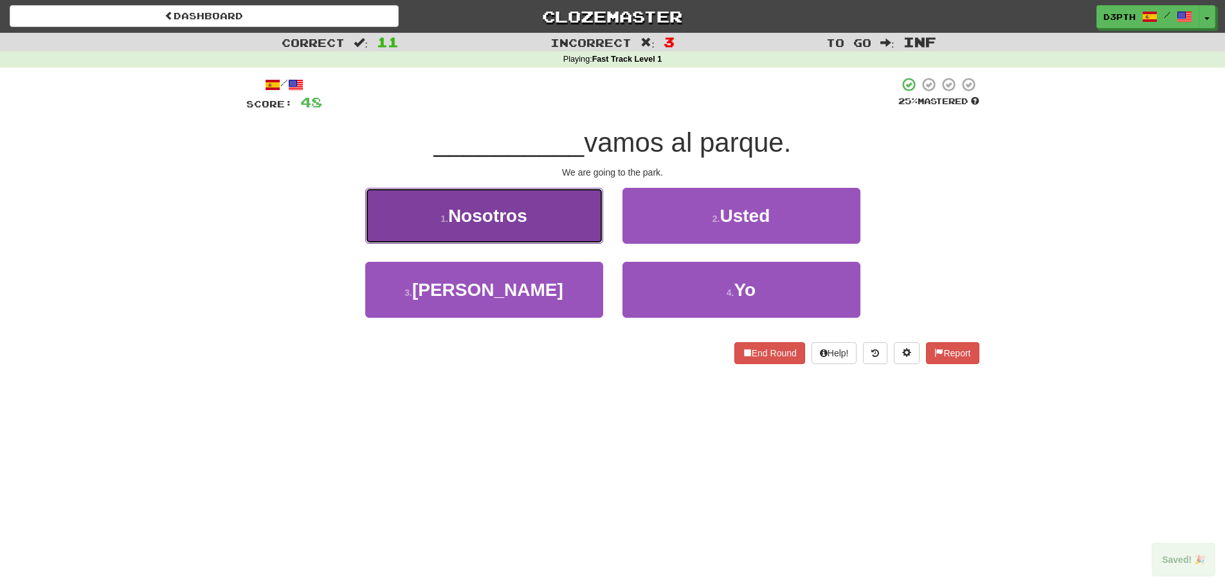
click at [566, 233] on button "1 . Nosotros" at bounding box center [484, 216] width 238 height 56
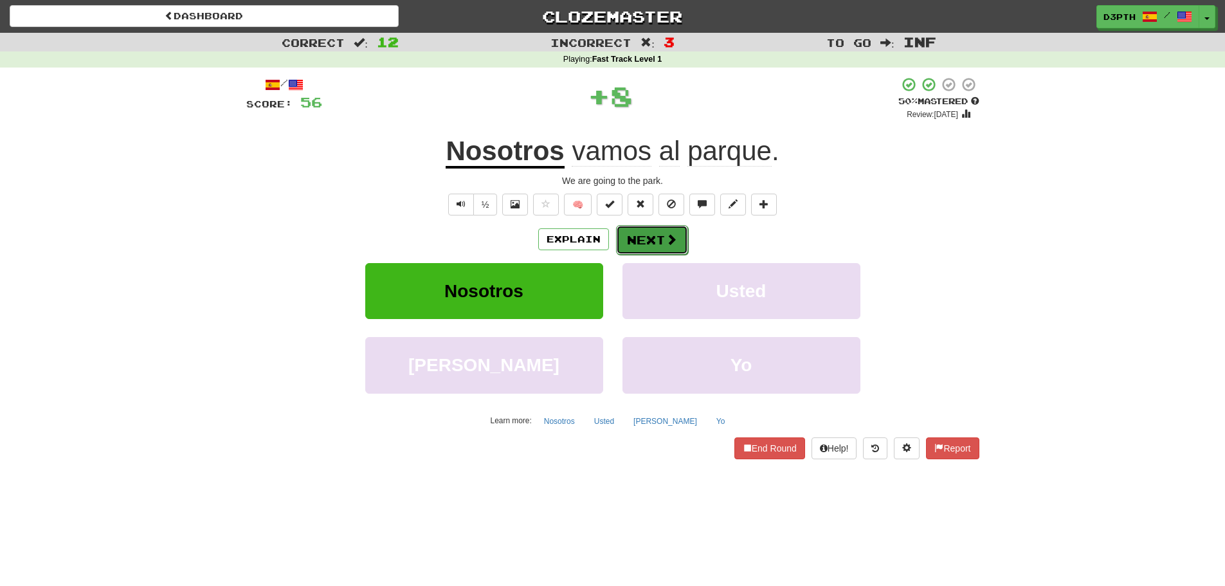
click at [640, 239] on button "Next" at bounding box center [652, 240] width 72 height 30
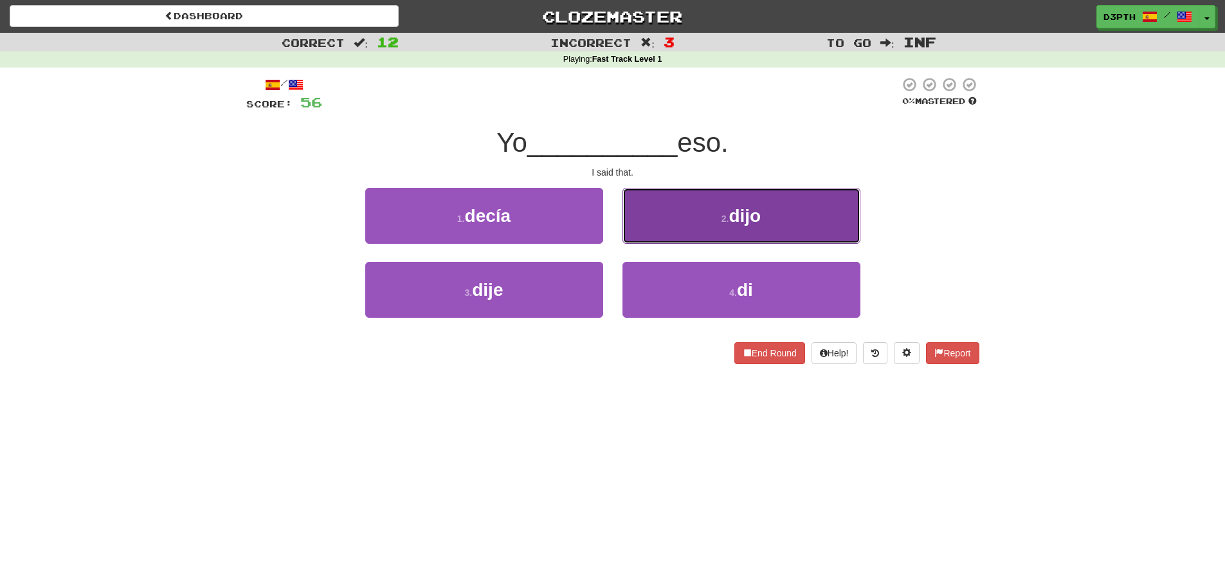
click at [665, 221] on button "2 . dijo" at bounding box center [741, 216] width 238 height 56
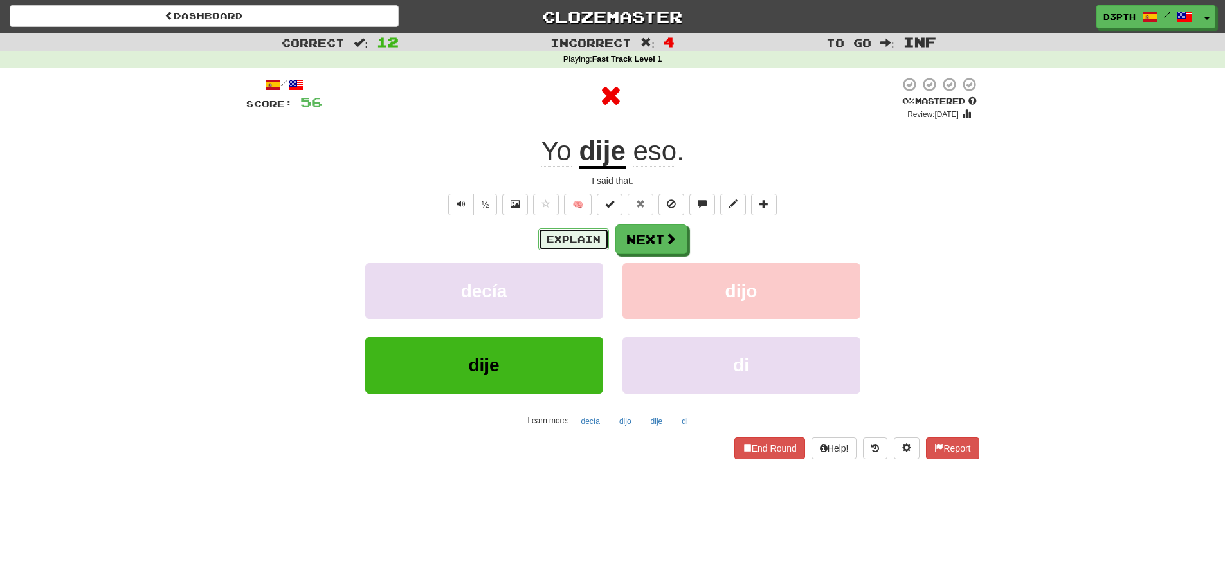
click at [586, 236] on button "Explain" at bounding box center [573, 239] width 71 height 22
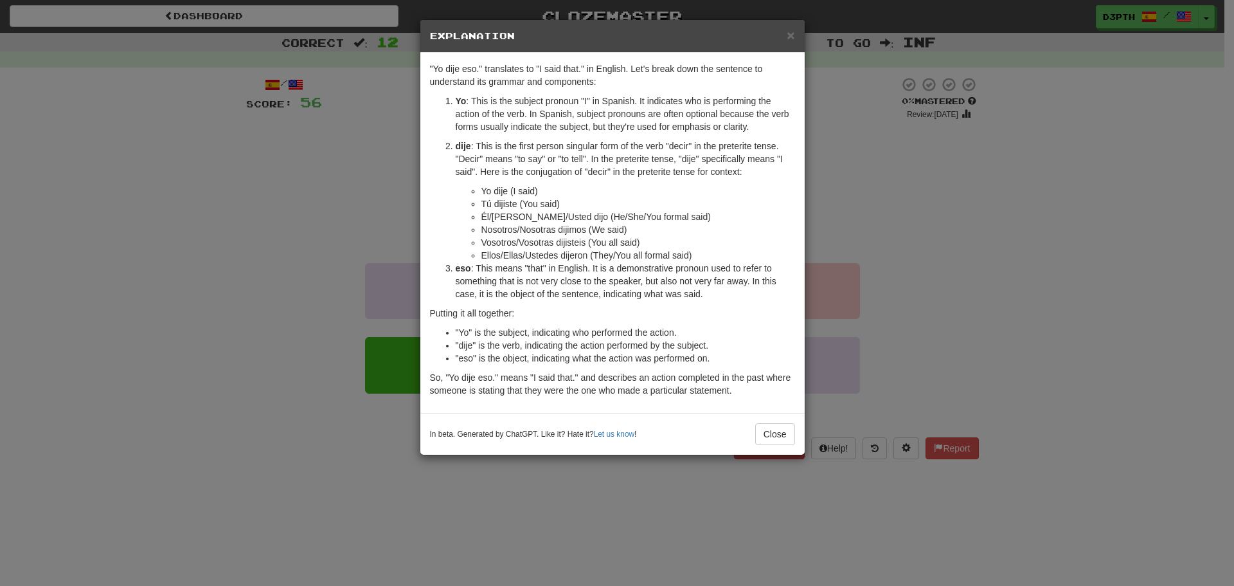
drag, startPoint x: 887, startPoint y: 159, endPoint x: 785, endPoint y: 211, distance: 114.4
click at [887, 159] on div "× Explanation "Yo dije eso." translates to "I said that." in English. Let's bre…" at bounding box center [617, 293] width 1234 height 586
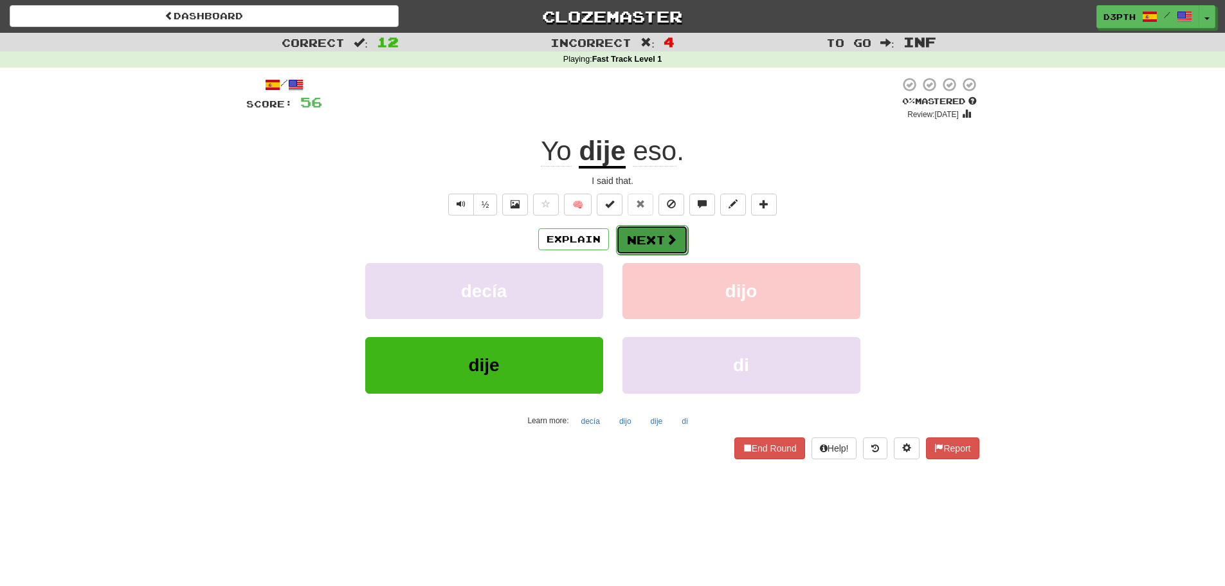
click at [665, 231] on button "Next" at bounding box center [652, 240] width 72 height 30
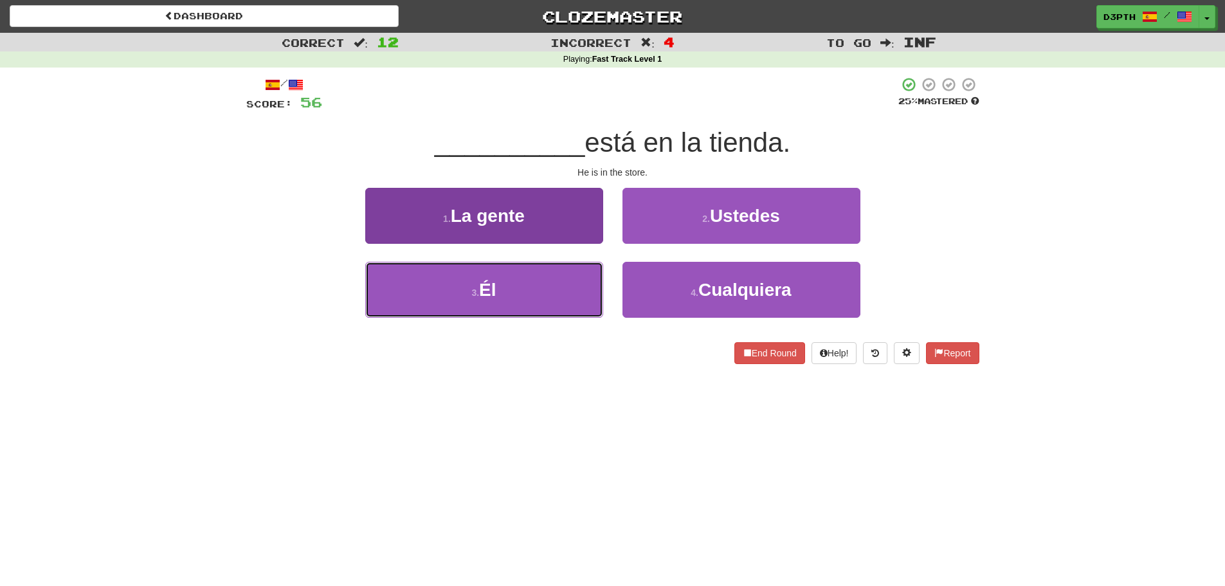
click at [556, 266] on button "3 . Él" at bounding box center [484, 290] width 238 height 56
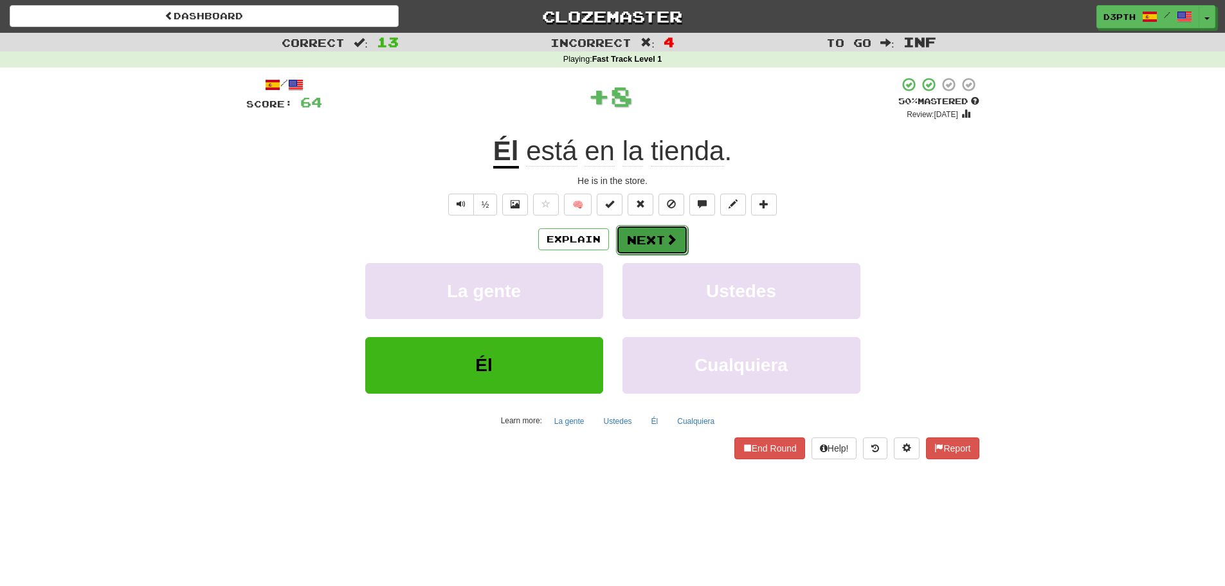
click at [656, 236] on button "Next" at bounding box center [652, 240] width 72 height 30
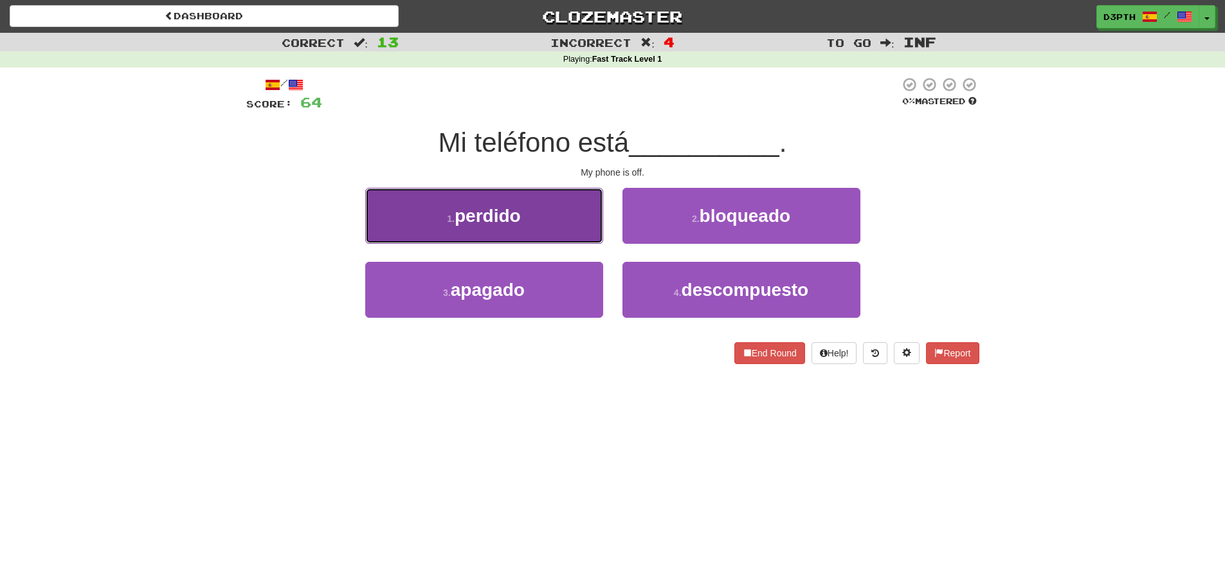
click at [514, 209] on span "perdido" at bounding box center [488, 216] width 66 height 20
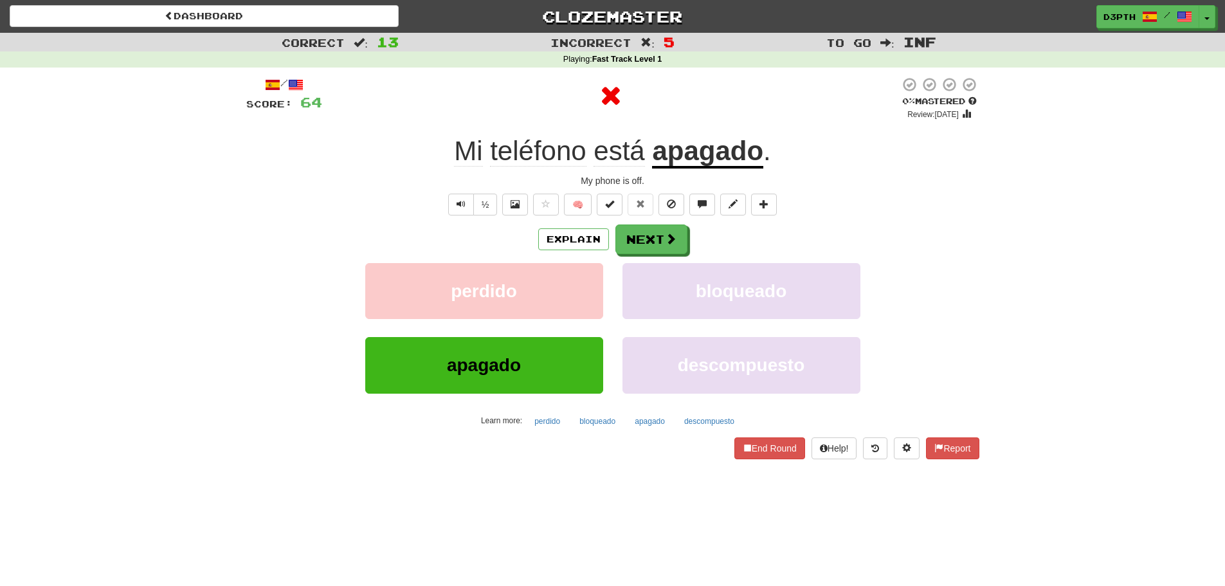
click at [683, 154] on u "apagado" at bounding box center [707, 152] width 111 height 33
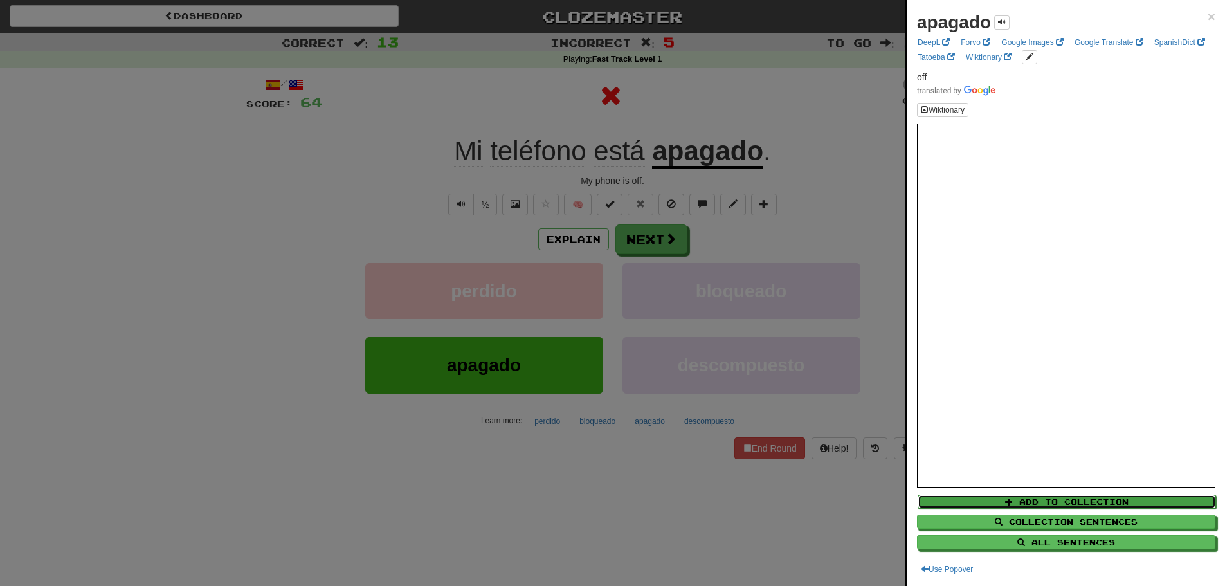
click at [996, 498] on button "Add to Collection" at bounding box center [1066, 501] width 298 height 14
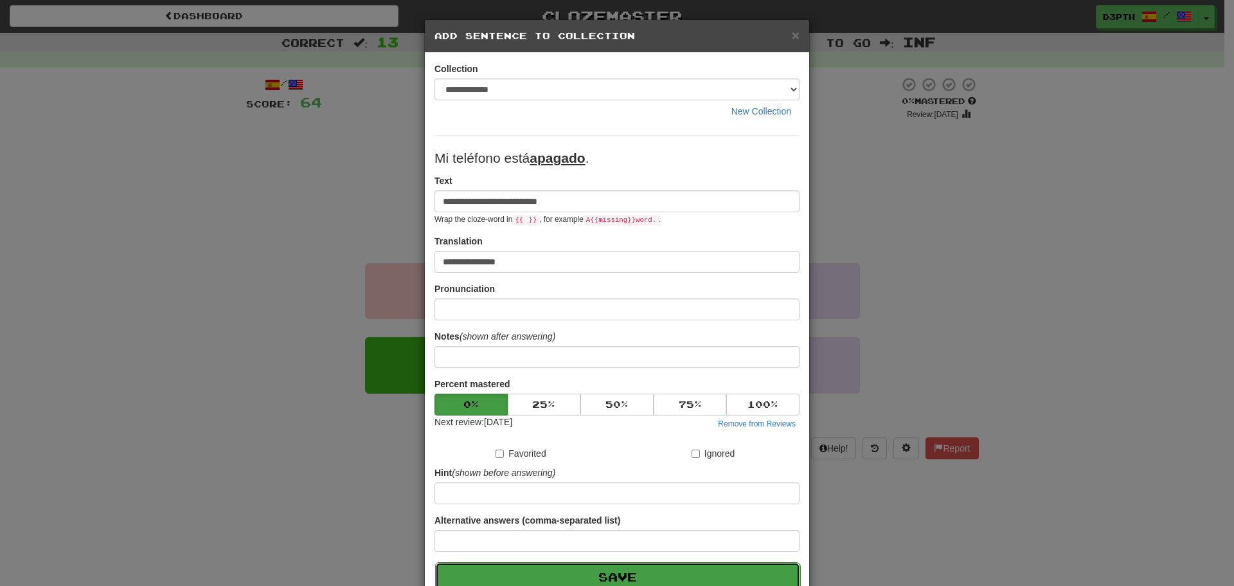
click at [651, 568] on button "Save" at bounding box center [617, 577] width 365 height 30
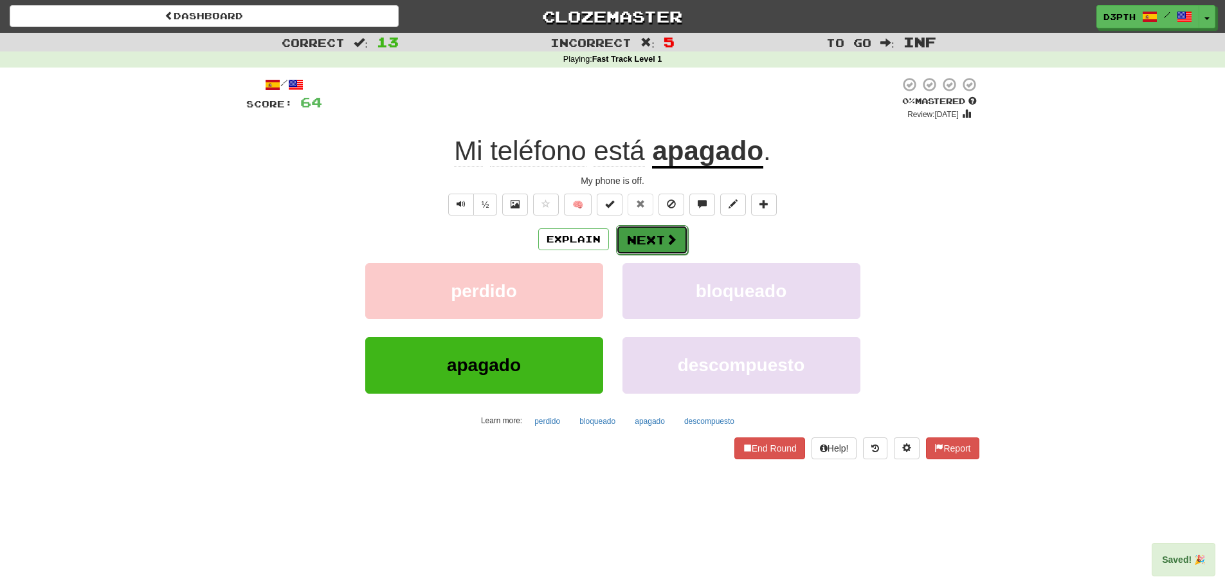
click at [671, 233] on span at bounding box center [671, 239] width 12 height 12
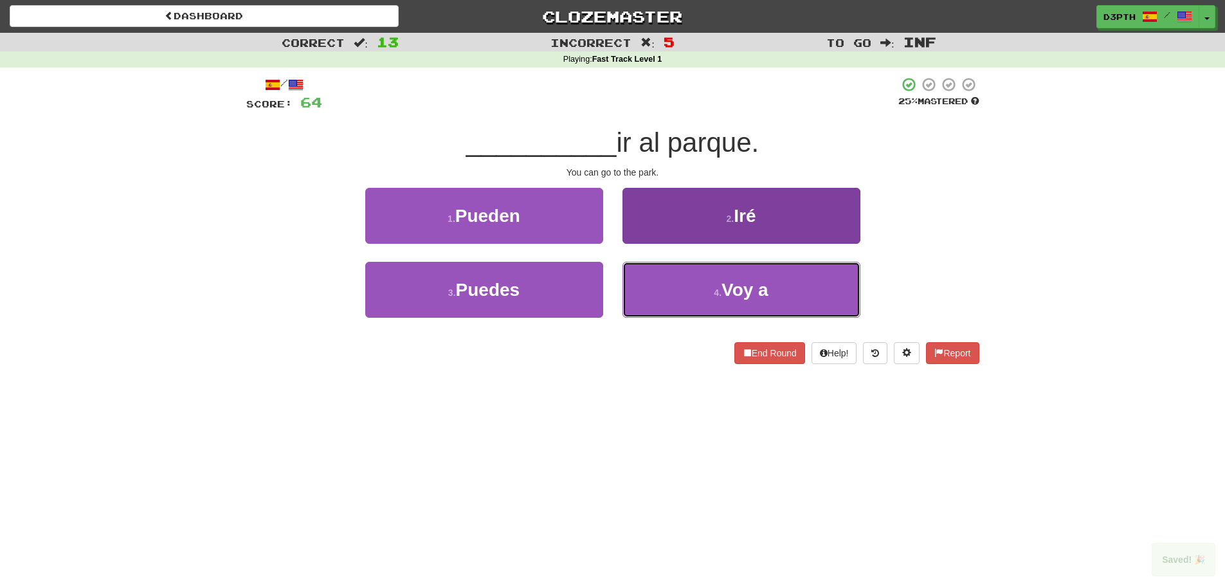
drag, startPoint x: 688, startPoint y: 285, endPoint x: 664, endPoint y: 268, distance: 29.4
click at [687, 280] on button "4 . Voy a" at bounding box center [741, 290] width 238 height 56
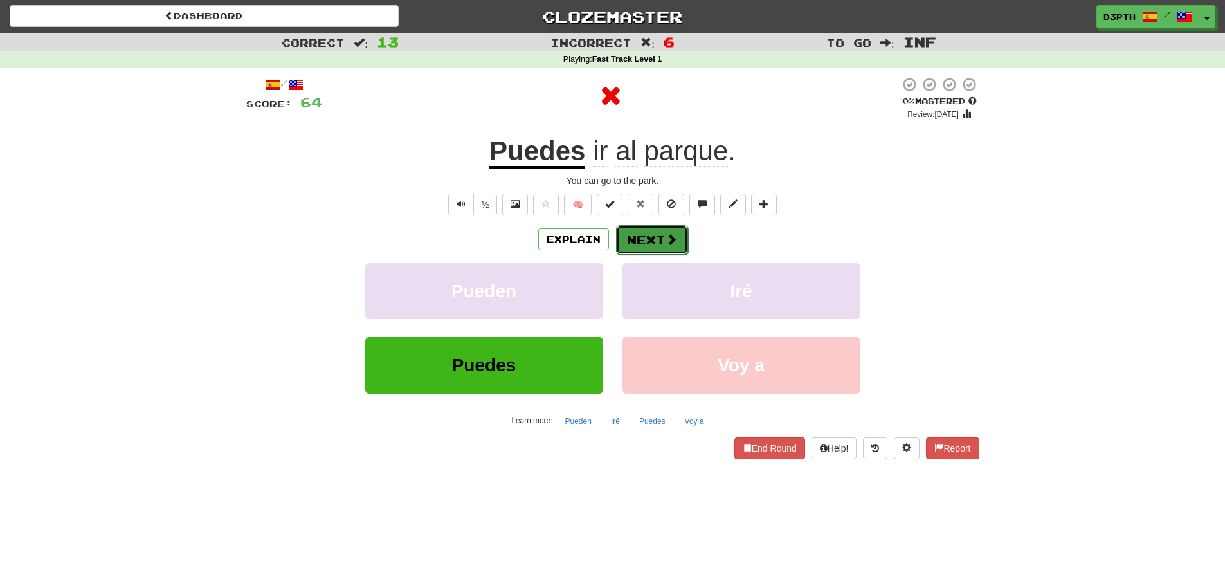
click at [631, 241] on button "Next" at bounding box center [652, 240] width 72 height 30
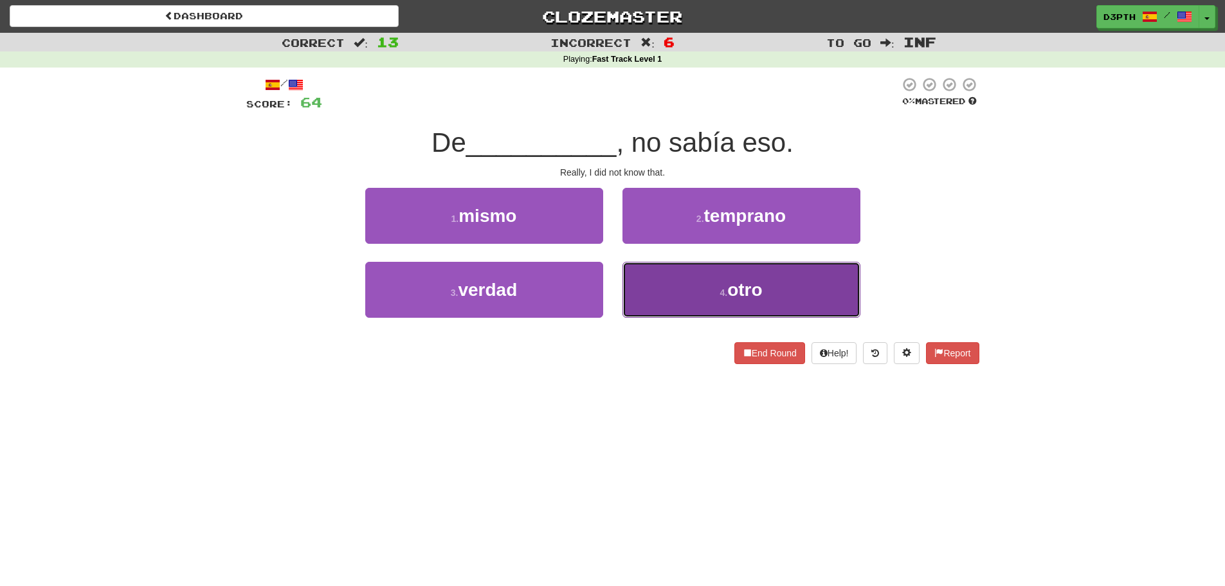
click at [699, 289] on button "4 . otro" at bounding box center [741, 290] width 238 height 56
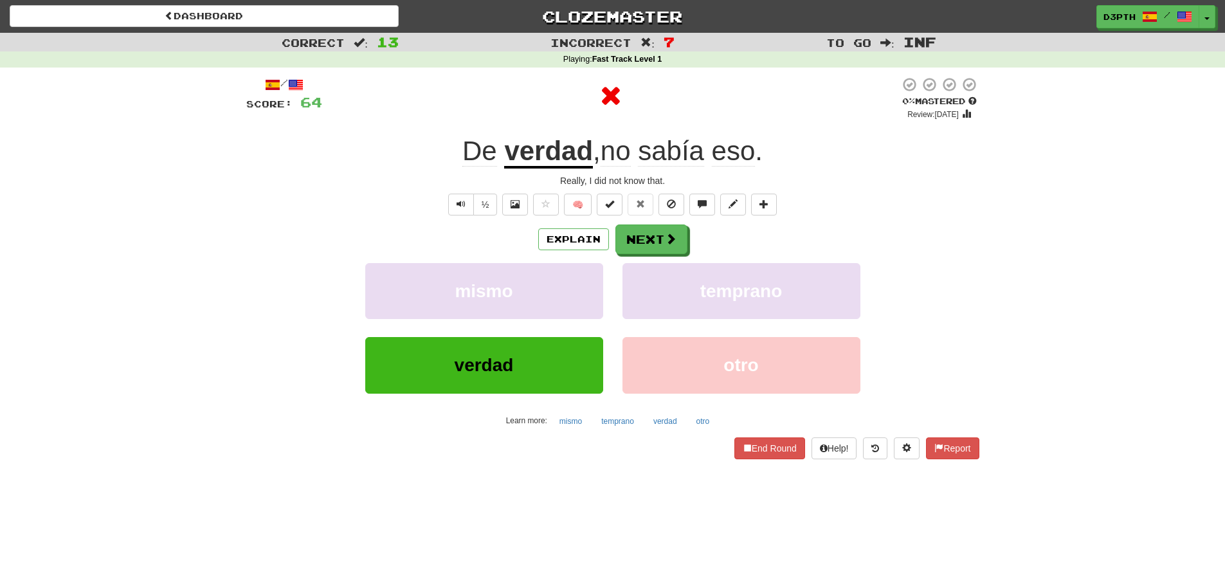
click at [542, 154] on u "verdad" at bounding box center [548, 152] width 89 height 33
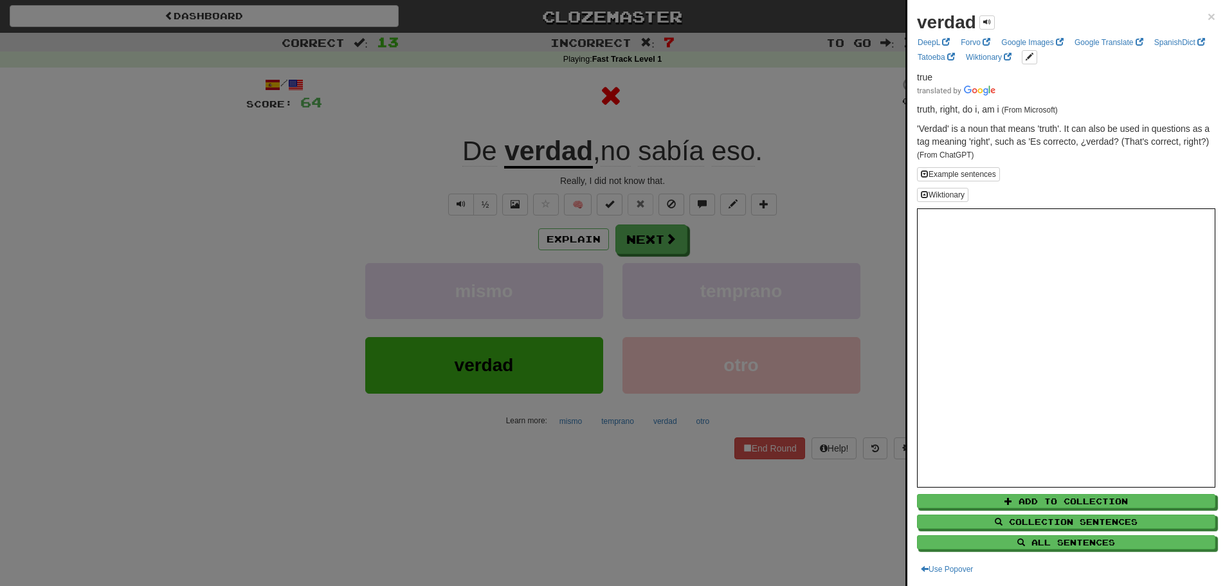
click at [420, 120] on div at bounding box center [612, 293] width 1225 height 586
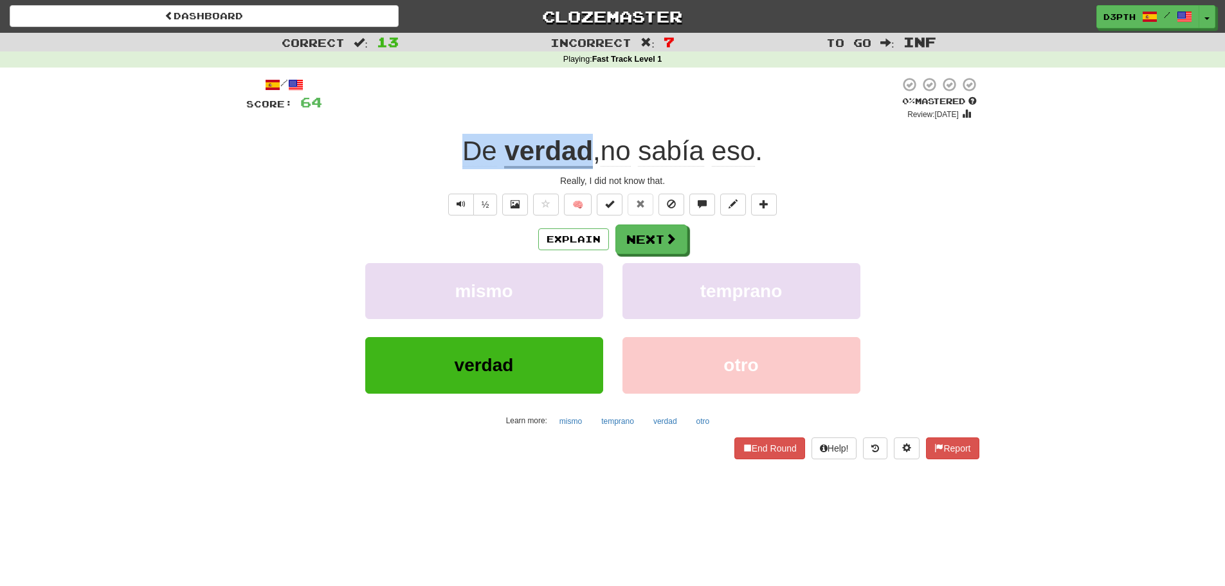
drag, startPoint x: 476, startPoint y: 153, endPoint x: 581, endPoint y: 159, distance: 105.0
click at [581, 159] on div "De verdad , no sabía eso ." at bounding box center [612, 151] width 733 height 35
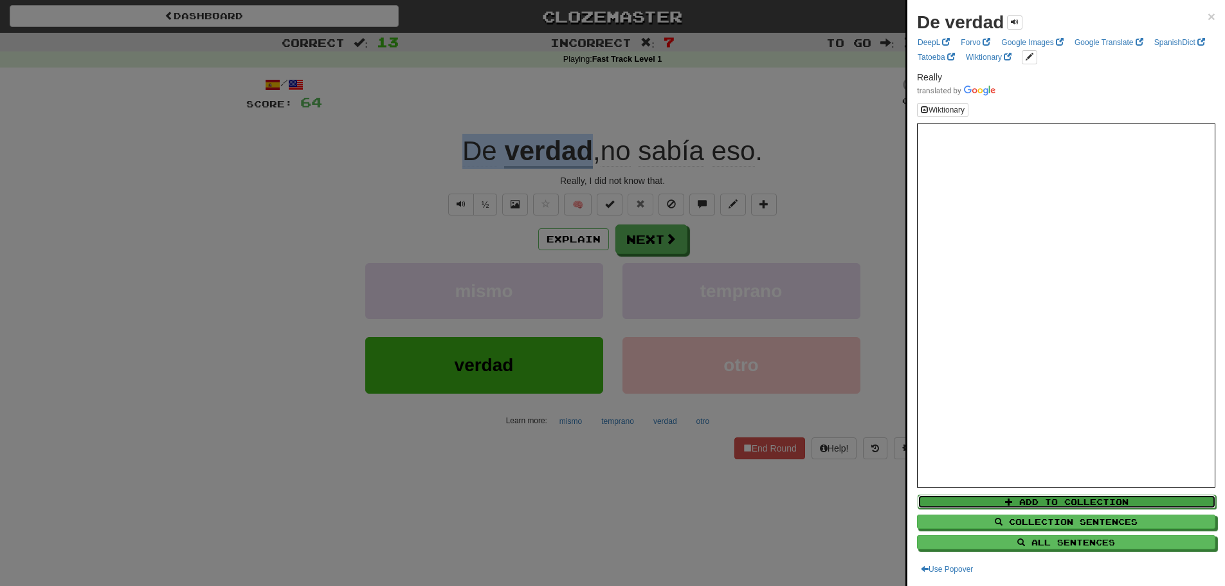
click at [1024, 502] on button "Add to Collection" at bounding box center [1066, 501] width 298 height 14
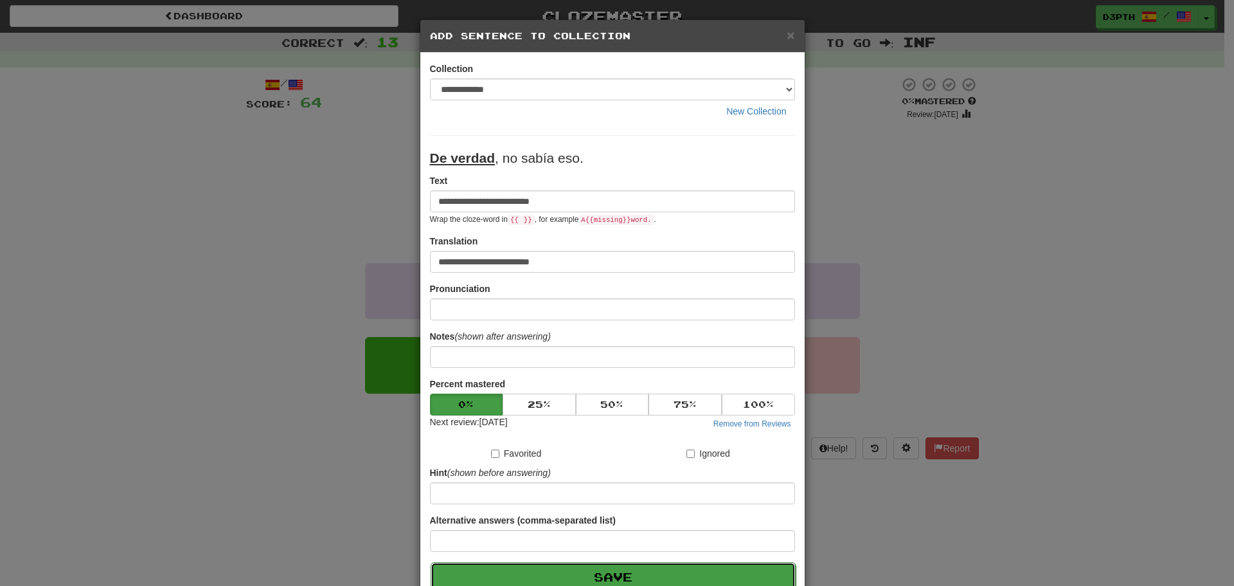
click at [700, 569] on button "Save" at bounding box center [613, 577] width 365 height 30
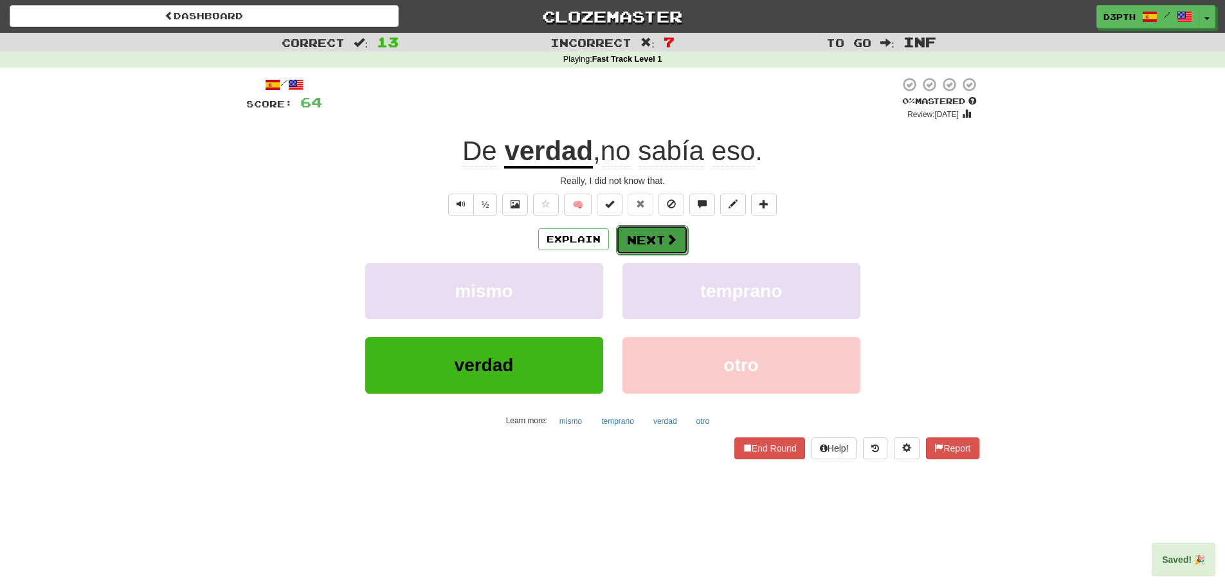
click at [638, 240] on button "Next" at bounding box center [652, 240] width 72 height 30
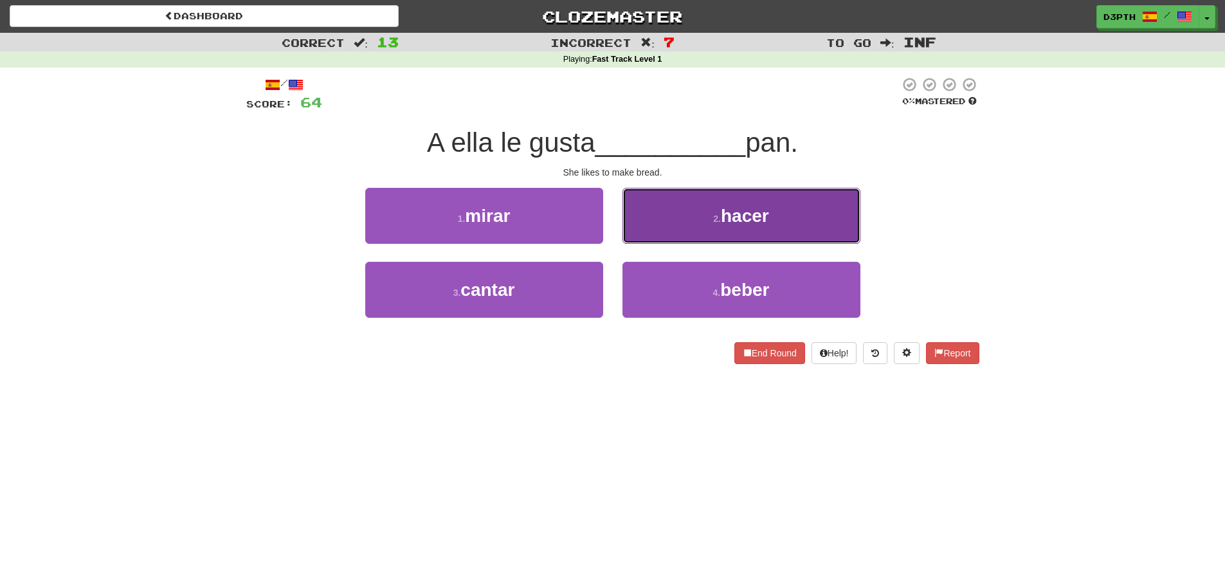
click at [707, 224] on button "2 . hacer" at bounding box center [741, 216] width 238 height 56
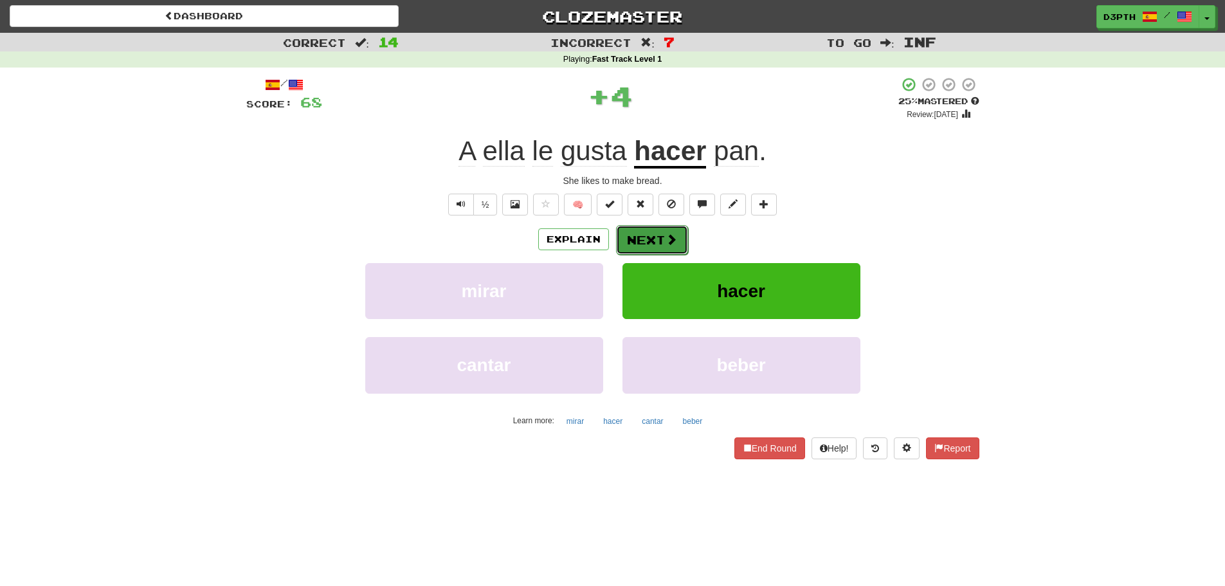
click at [658, 234] on button "Next" at bounding box center [652, 240] width 72 height 30
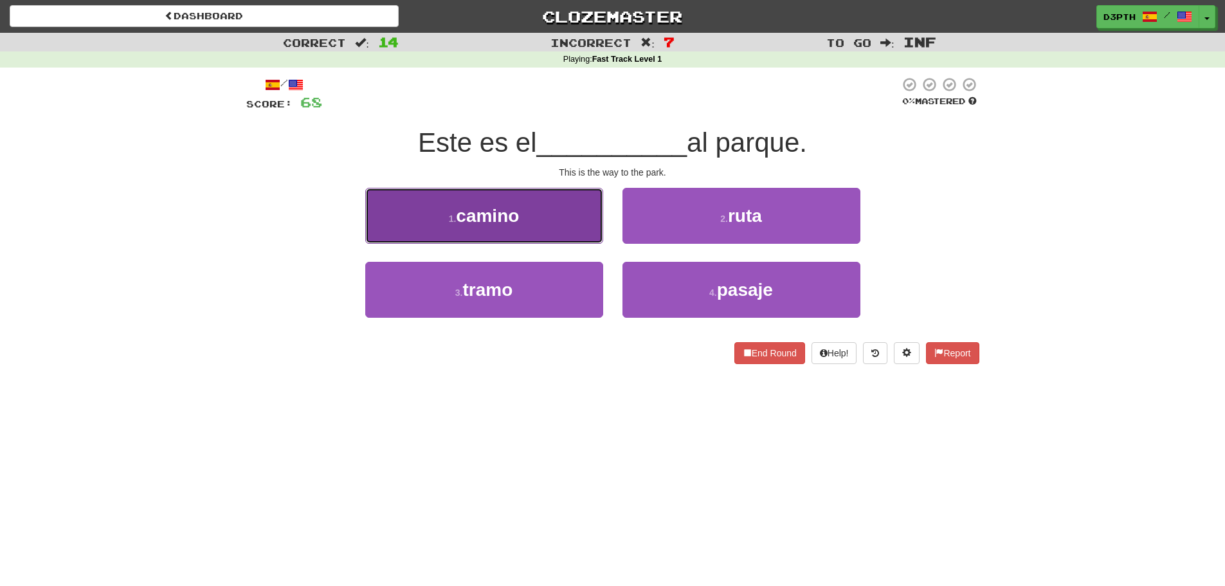
click at [510, 218] on span "camino" at bounding box center [487, 216] width 63 height 20
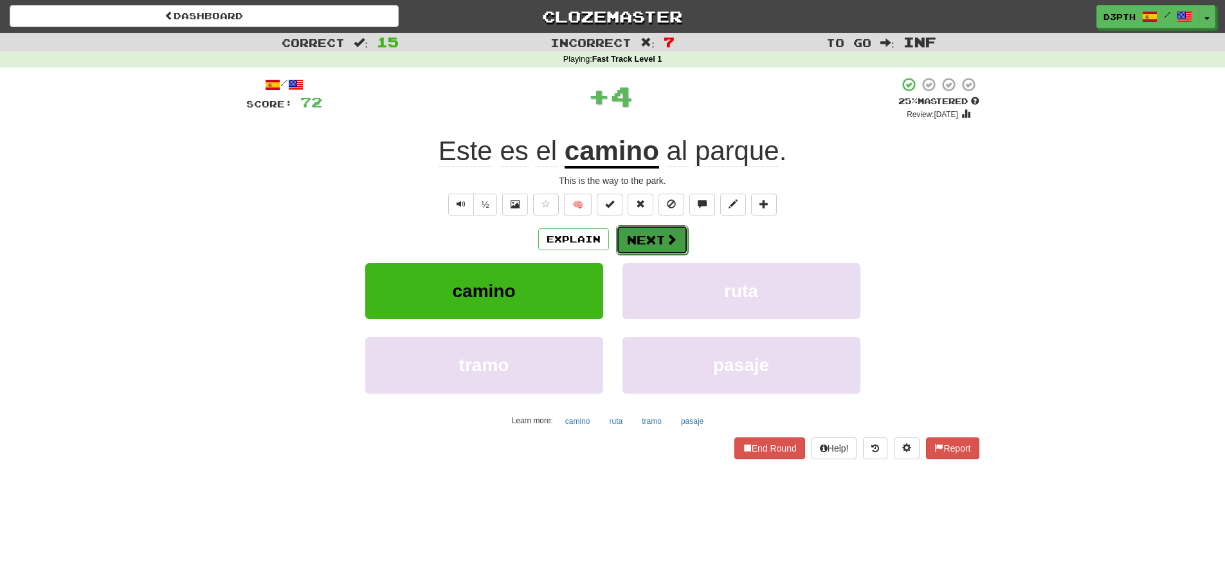
click at [646, 244] on button "Next" at bounding box center [652, 240] width 72 height 30
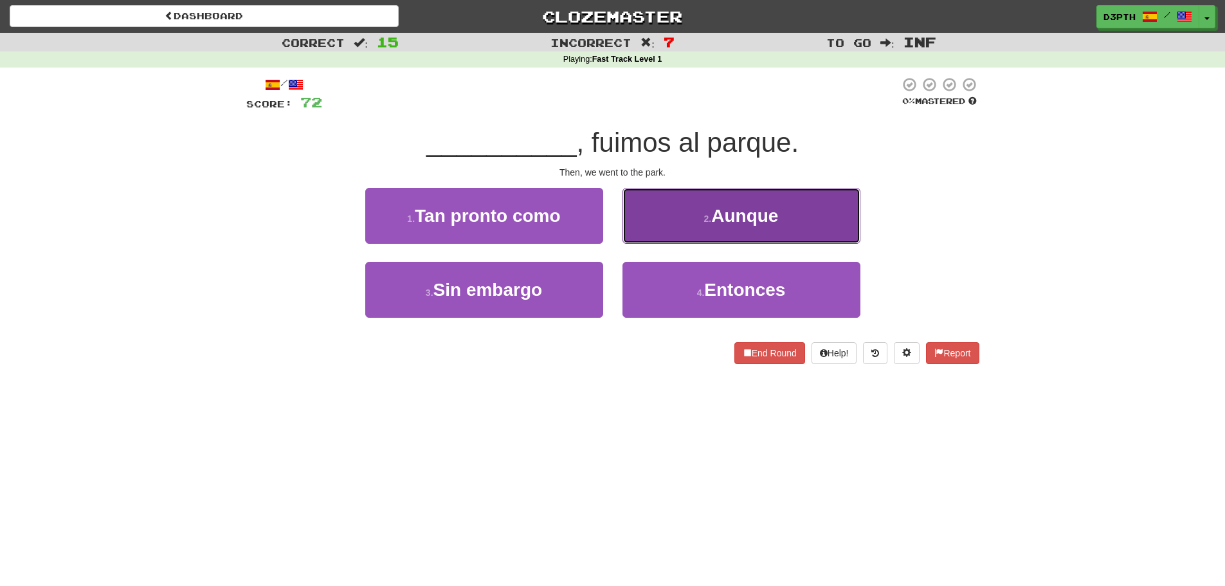
click at [704, 221] on small "2 ." at bounding box center [708, 218] width 8 height 10
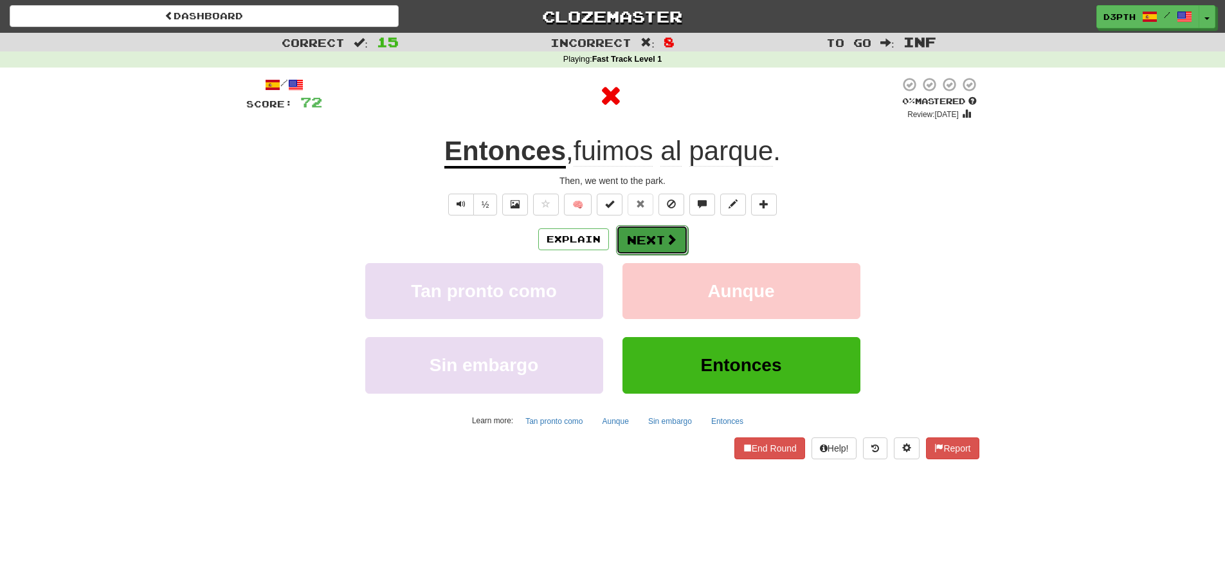
click at [649, 235] on button "Next" at bounding box center [652, 240] width 72 height 30
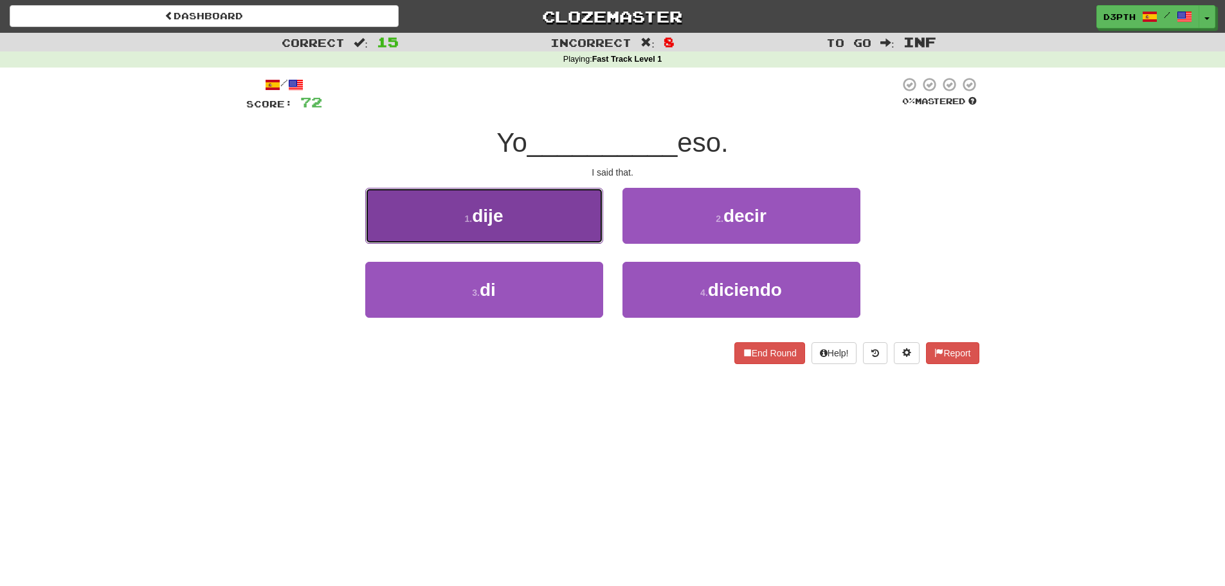
click at [541, 224] on button "1 . dije" at bounding box center [484, 216] width 238 height 56
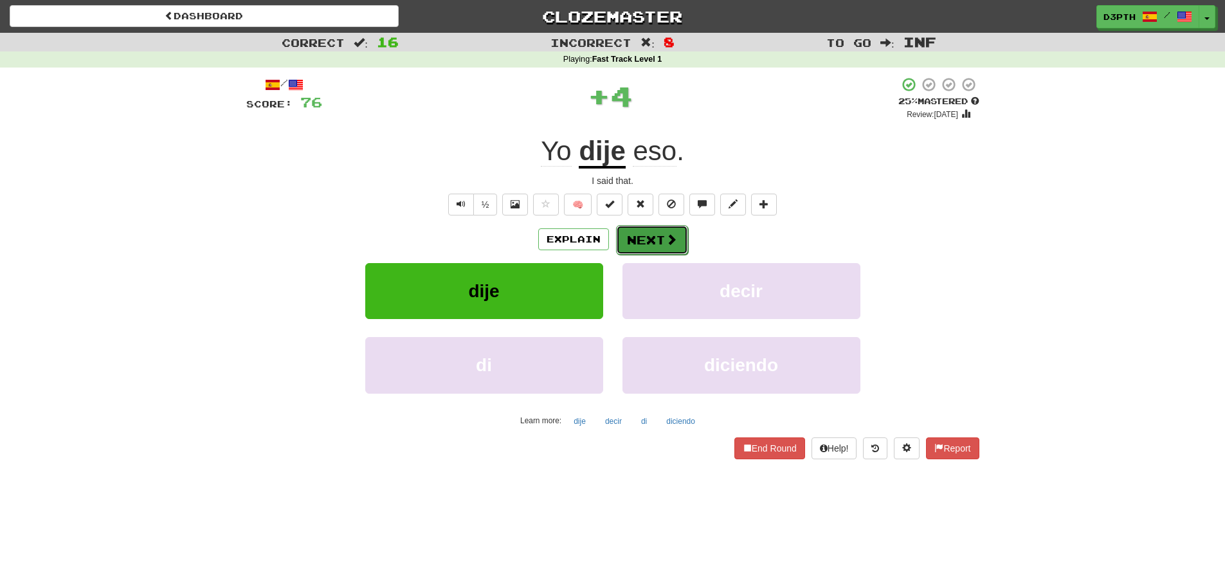
click at [633, 240] on button "Next" at bounding box center [652, 240] width 72 height 30
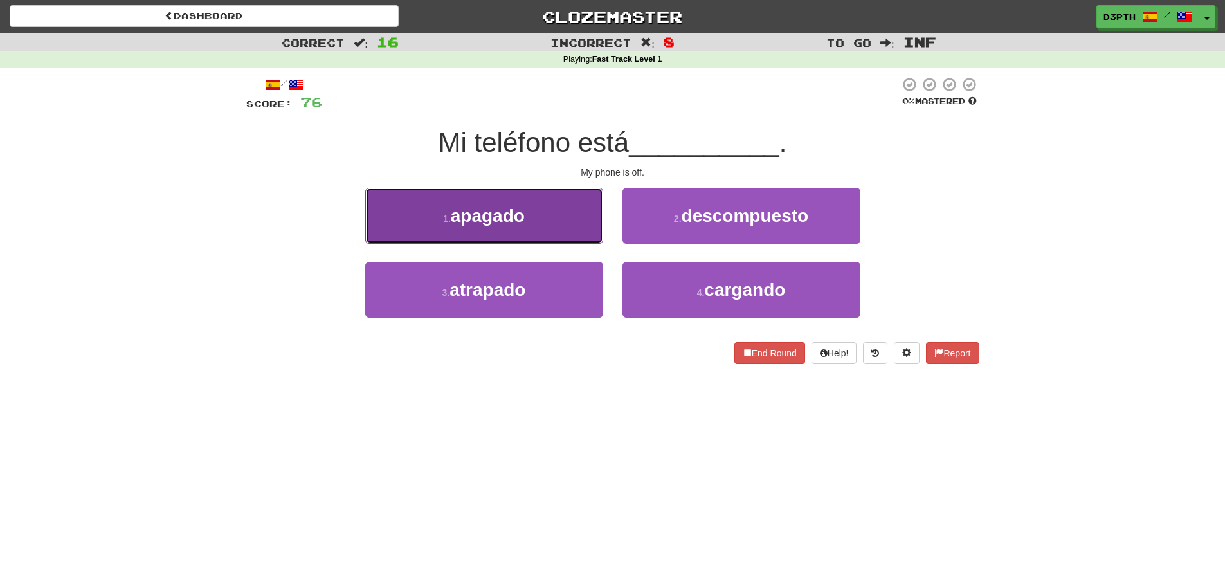
click at [549, 224] on button "1 . apagado" at bounding box center [484, 216] width 238 height 56
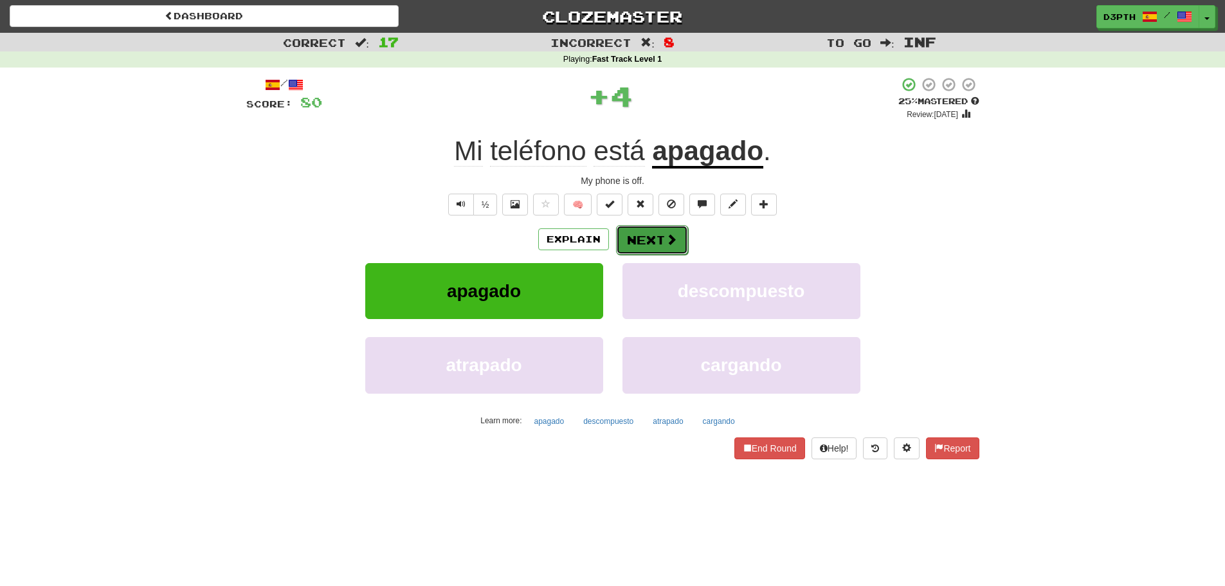
click at [644, 237] on button "Next" at bounding box center [652, 240] width 72 height 30
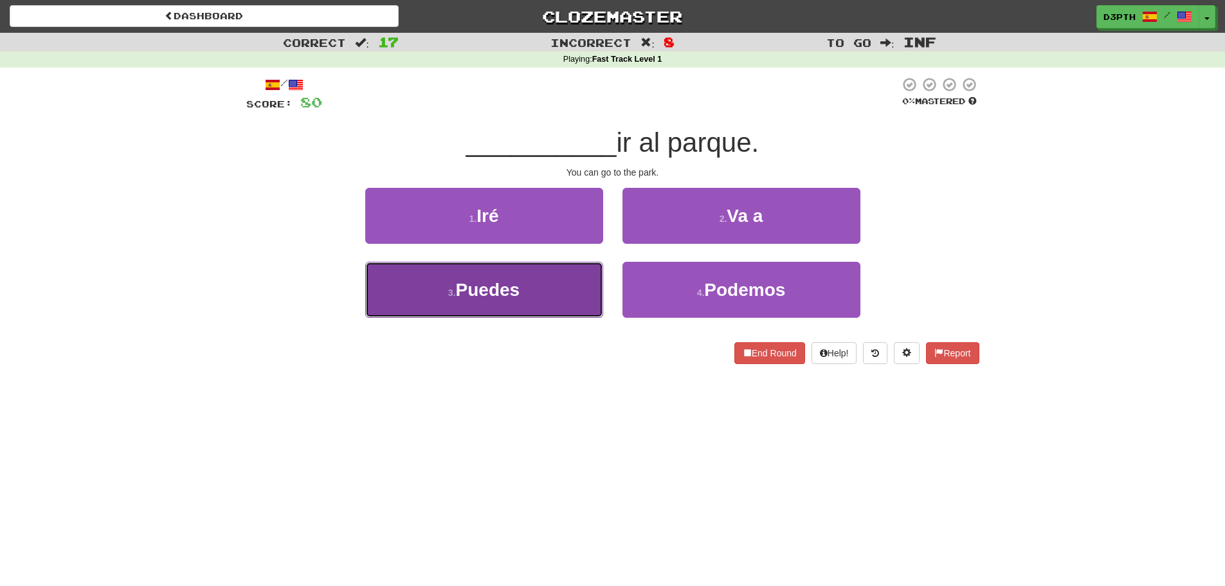
click at [552, 280] on button "3 . Puedes" at bounding box center [484, 290] width 238 height 56
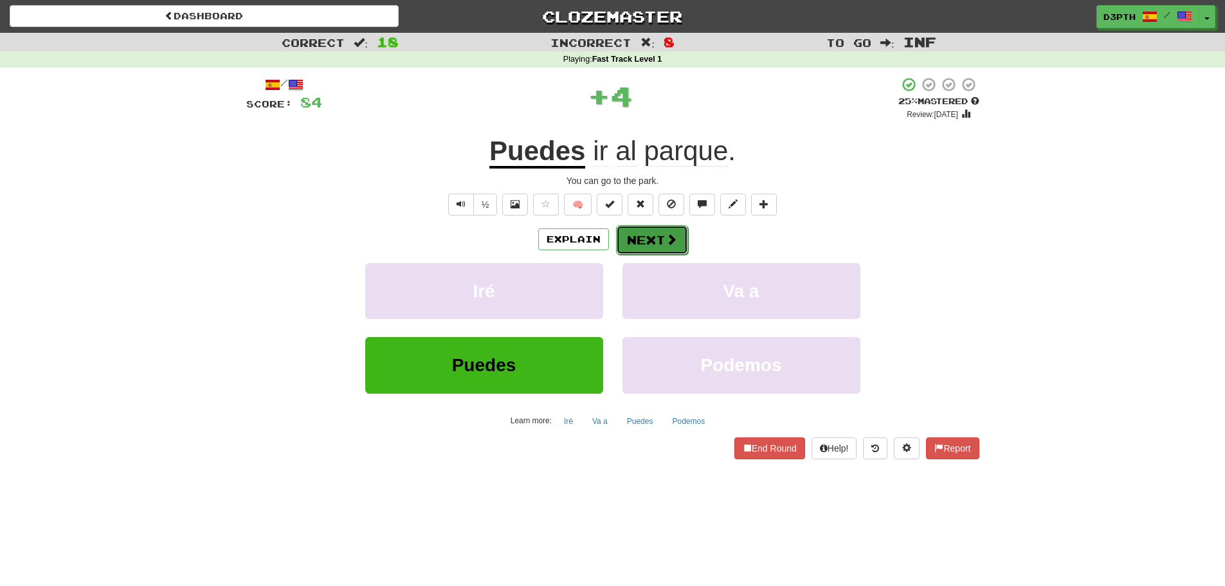
click at [654, 244] on button "Next" at bounding box center [652, 240] width 72 height 30
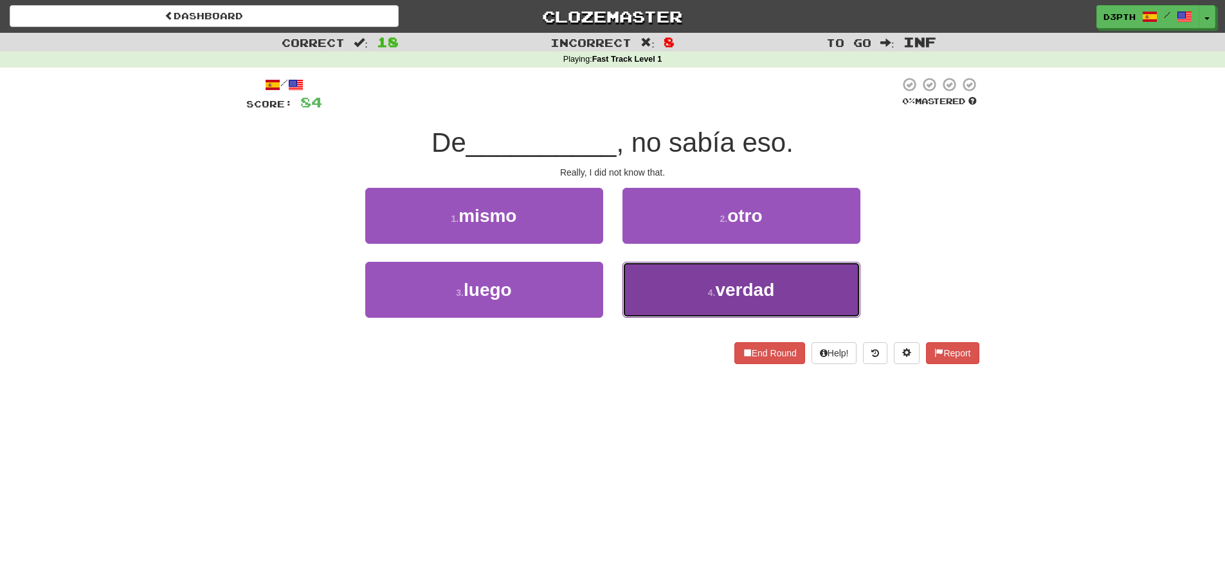
click at [649, 284] on button "4 . verdad" at bounding box center [741, 290] width 238 height 56
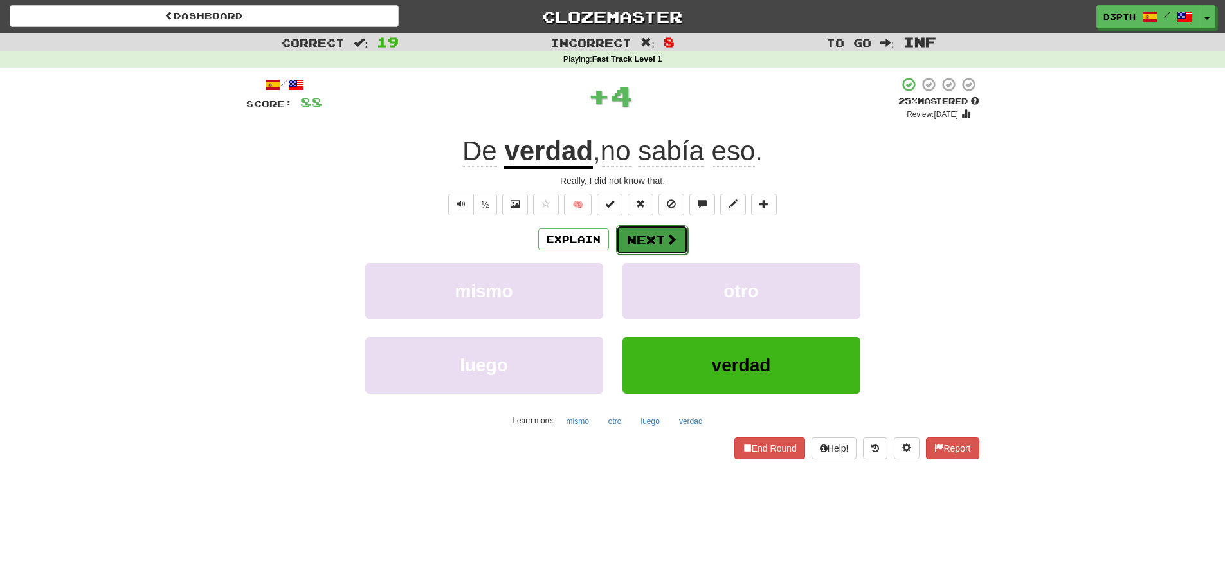
click at [642, 245] on button "Next" at bounding box center [652, 240] width 72 height 30
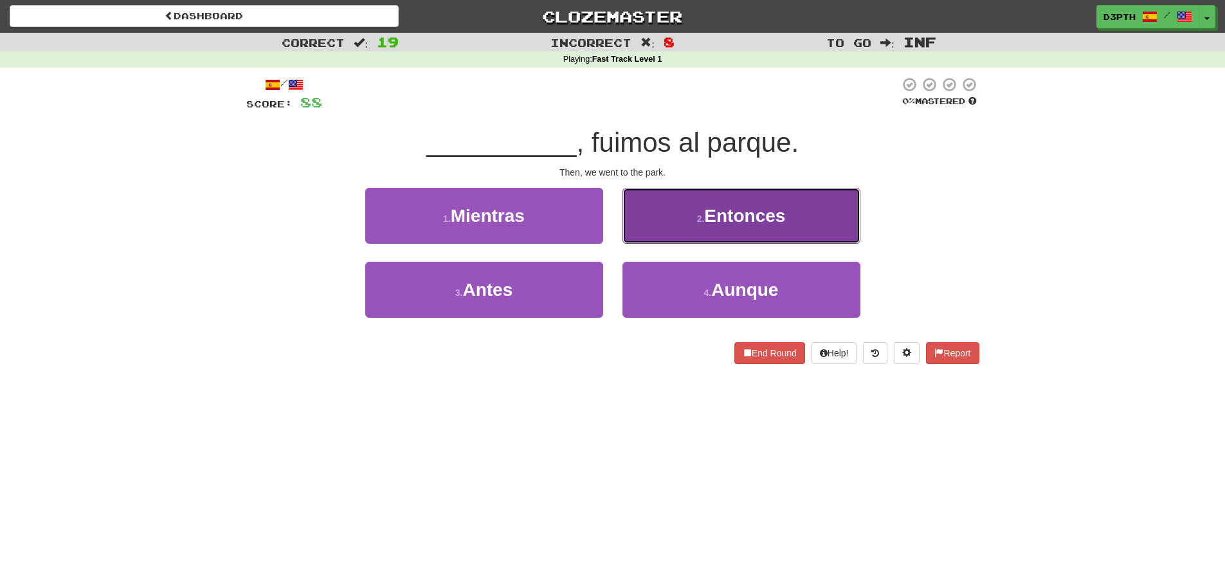
click at [687, 230] on button "2 . Entonces" at bounding box center [741, 216] width 238 height 56
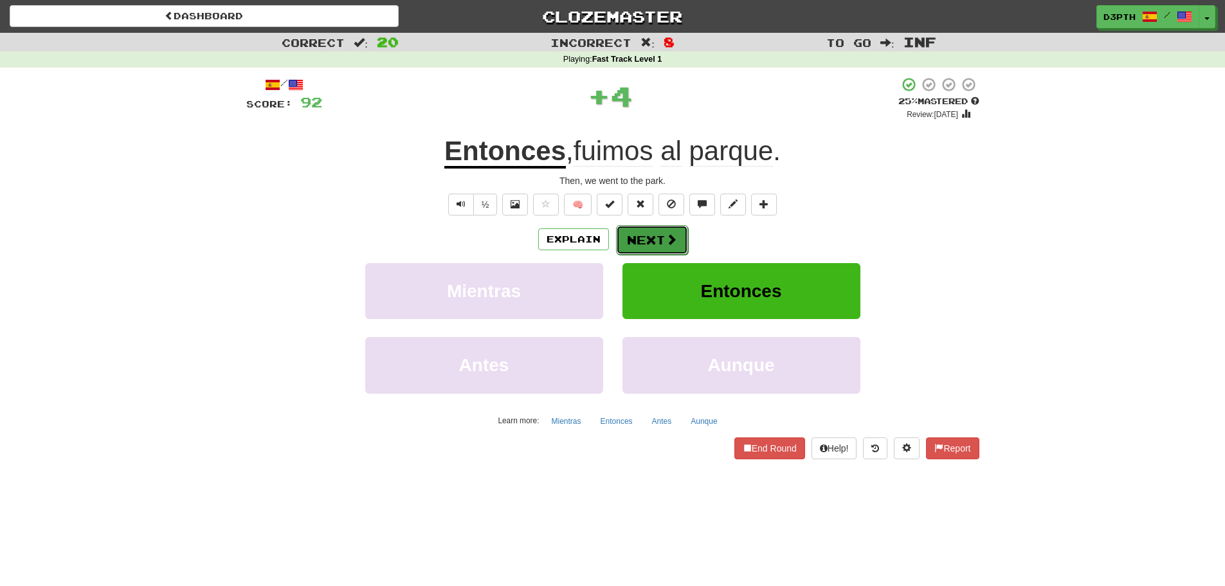
click at [649, 240] on button "Next" at bounding box center [652, 240] width 72 height 30
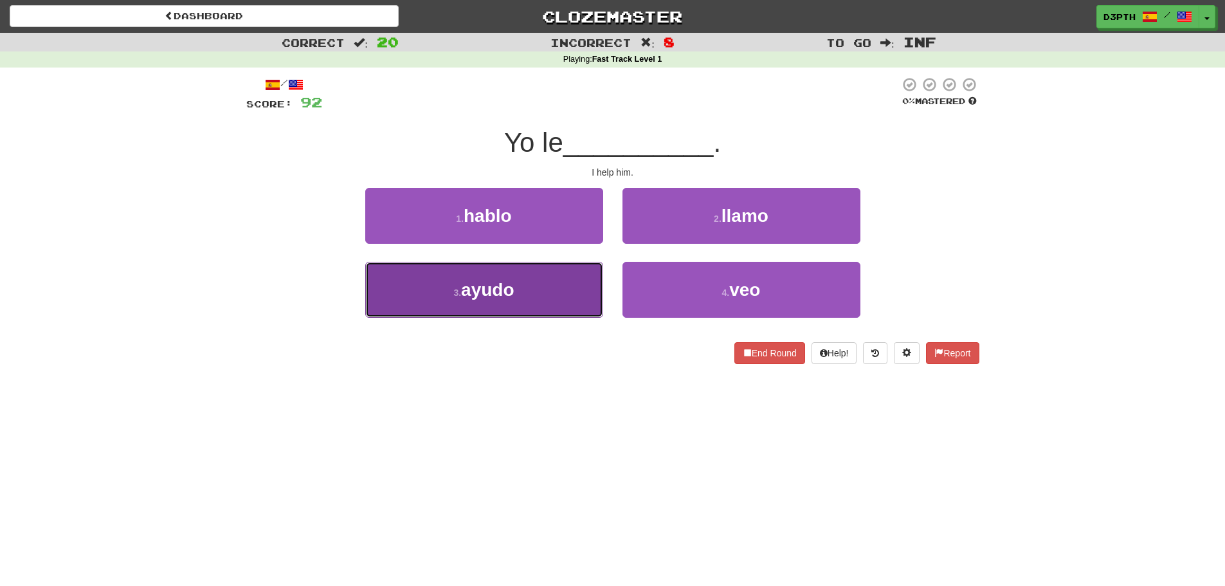
click at [580, 284] on button "3 . ayudo" at bounding box center [484, 290] width 238 height 56
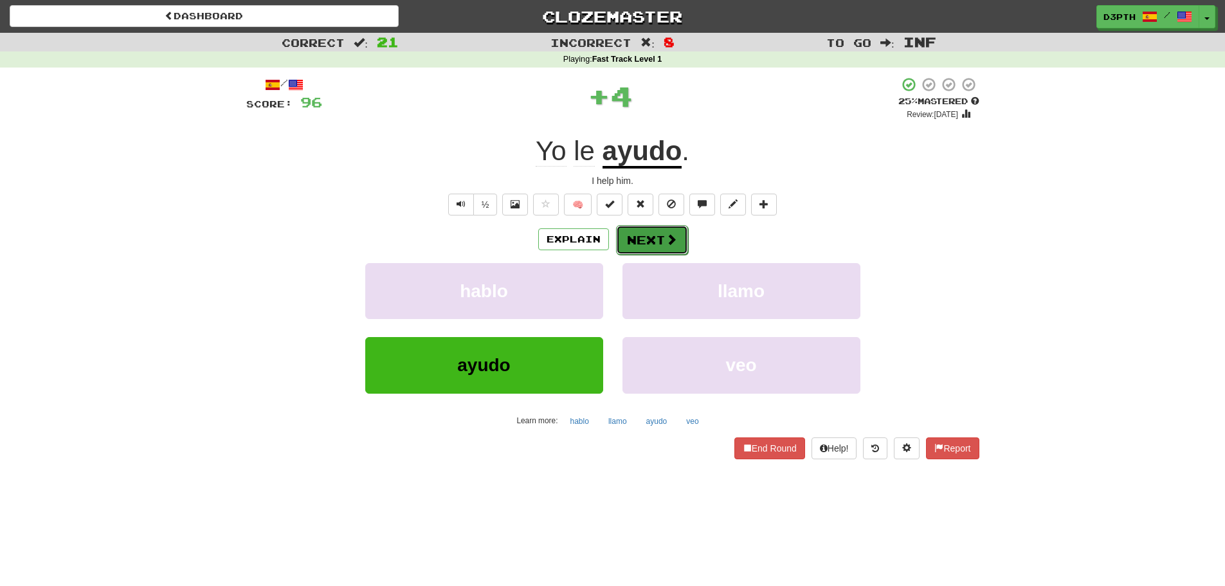
click at [660, 246] on button "Next" at bounding box center [652, 240] width 72 height 30
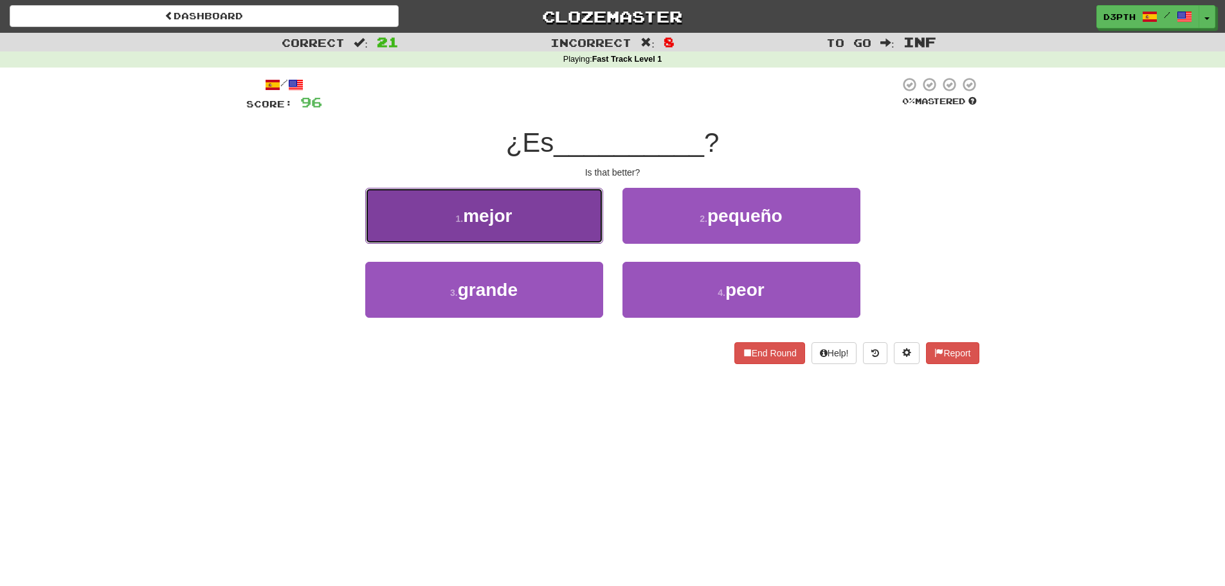
click at [557, 228] on button "1 . mejor" at bounding box center [484, 216] width 238 height 56
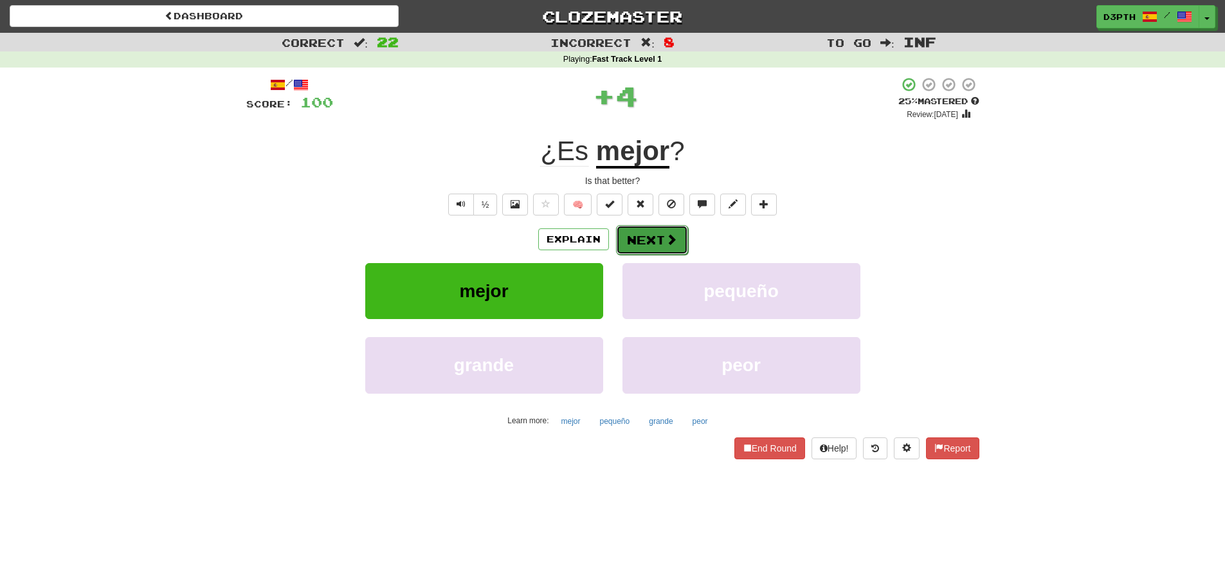
click at [631, 242] on button "Next" at bounding box center [652, 240] width 72 height 30
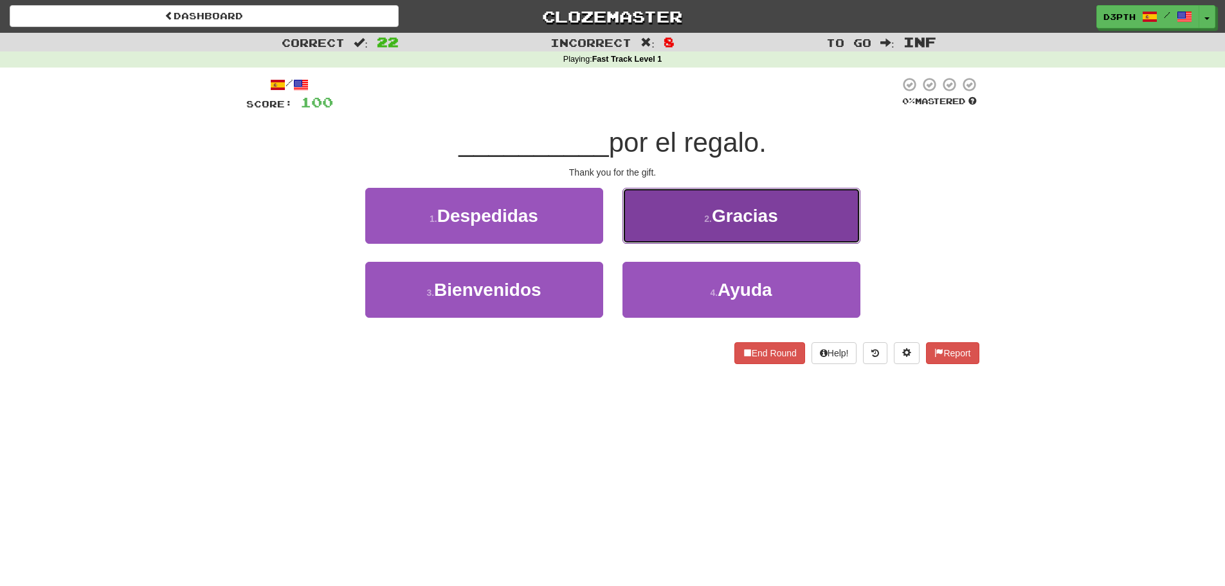
click at [648, 226] on button "2 . Gracias" at bounding box center [741, 216] width 238 height 56
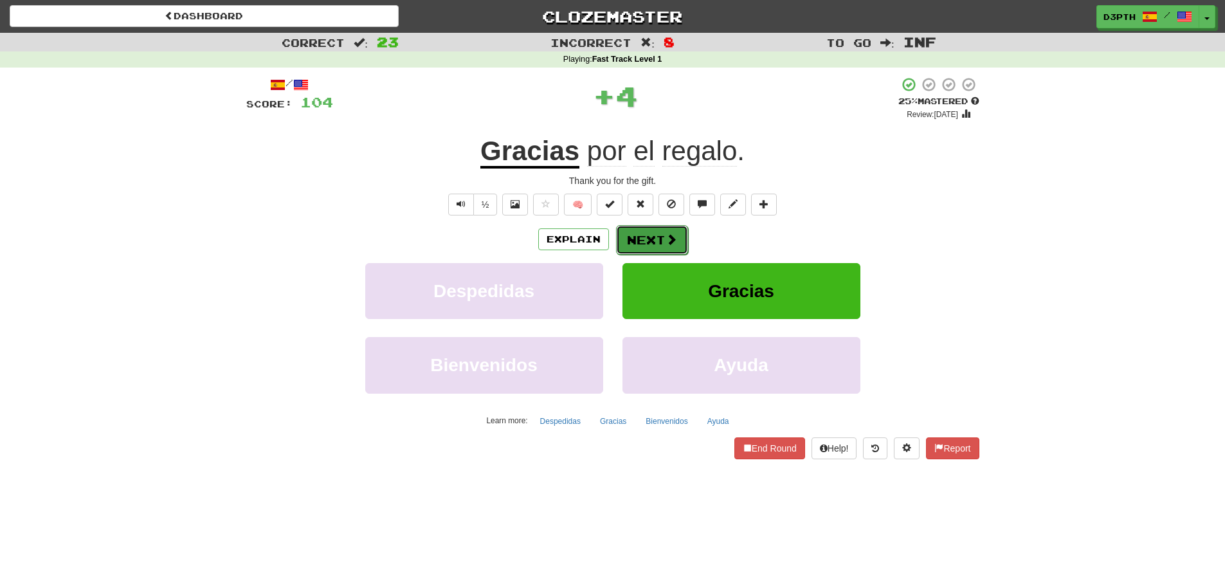
click at [651, 240] on button "Next" at bounding box center [652, 240] width 72 height 30
